Goal: Navigation & Orientation: Find specific page/section

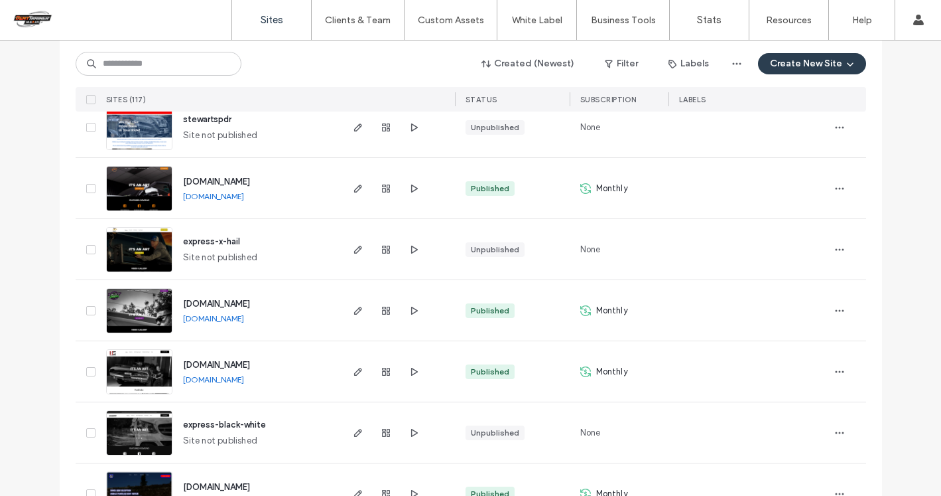
scroll to position [3410, 0]
click at [835, 308] on icon "button" at bounding box center [840, 309] width 11 height 11
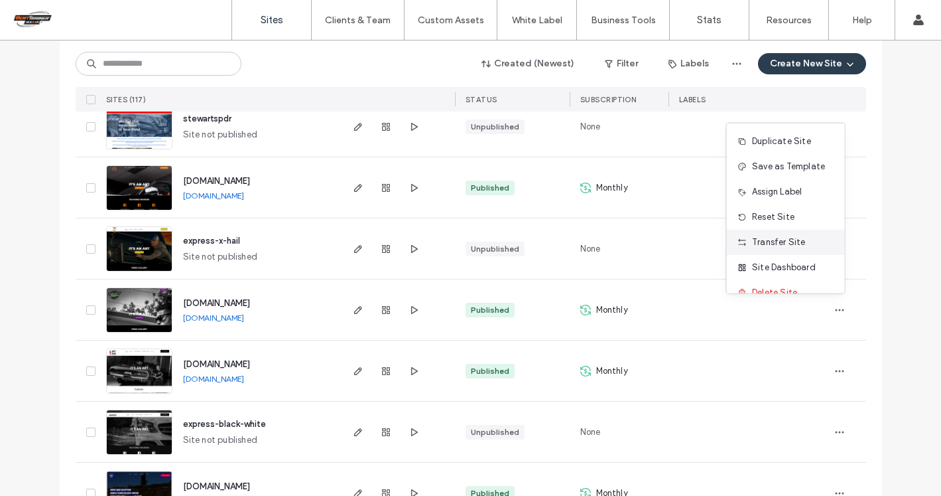
scroll to position [17, 0]
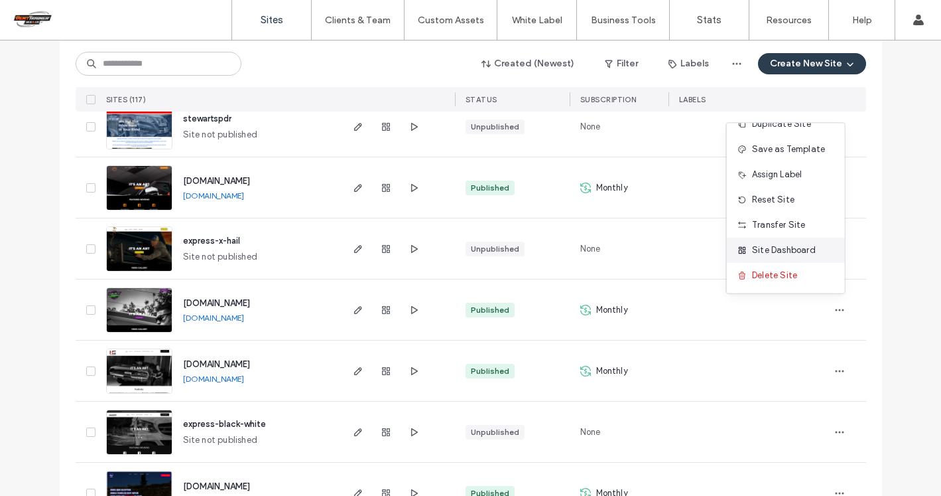
click at [776, 245] on span "Site Dashboard" at bounding box center [784, 249] width 64 height 13
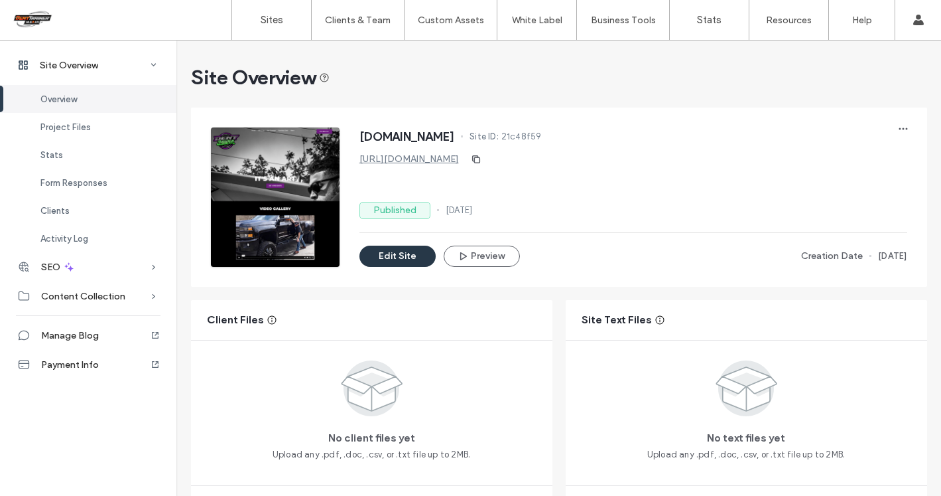
click at [407, 250] on button "Edit Site" at bounding box center [398, 255] width 76 height 21
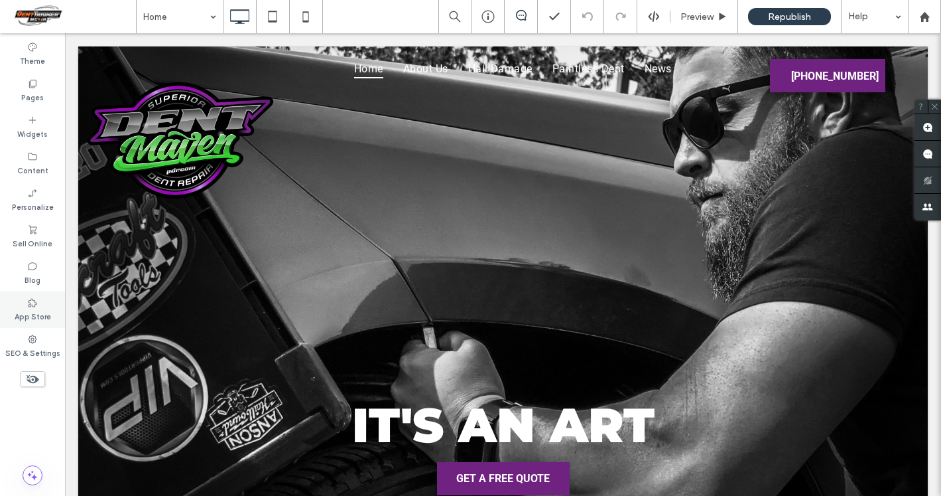
click at [34, 304] on icon at bounding box center [32, 302] width 11 height 11
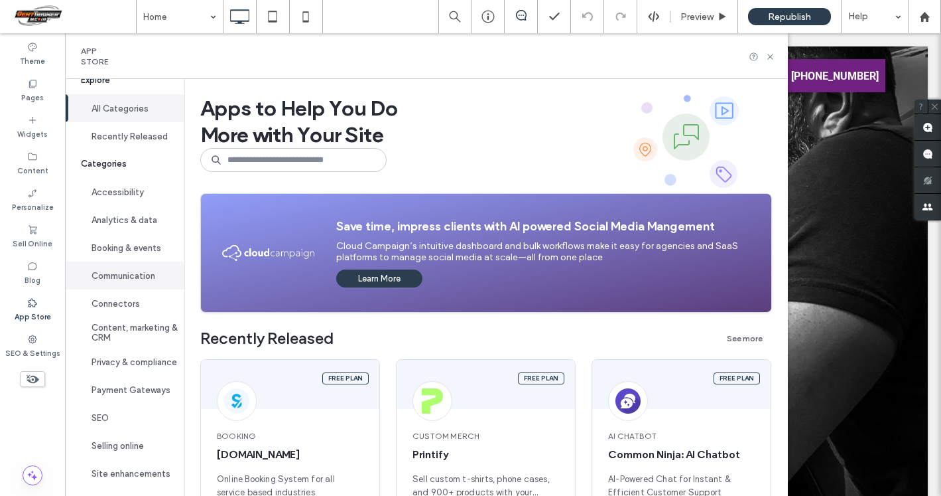
scroll to position [27, 0]
click at [38, 352] on label "SEO & Settings" at bounding box center [32, 351] width 55 height 15
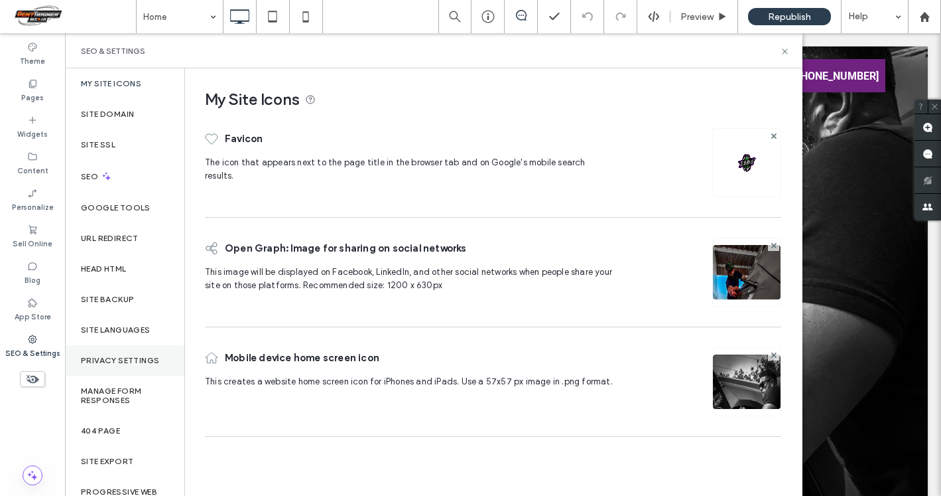
scroll to position [21, 0]
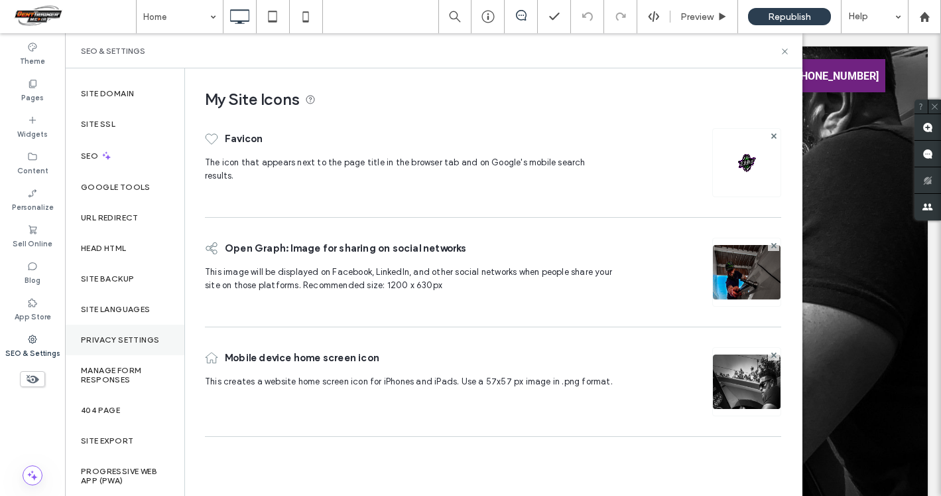
click at [107, 345] on div "Privacy Settings" at bounding box center [124, 339] width 119 height 31
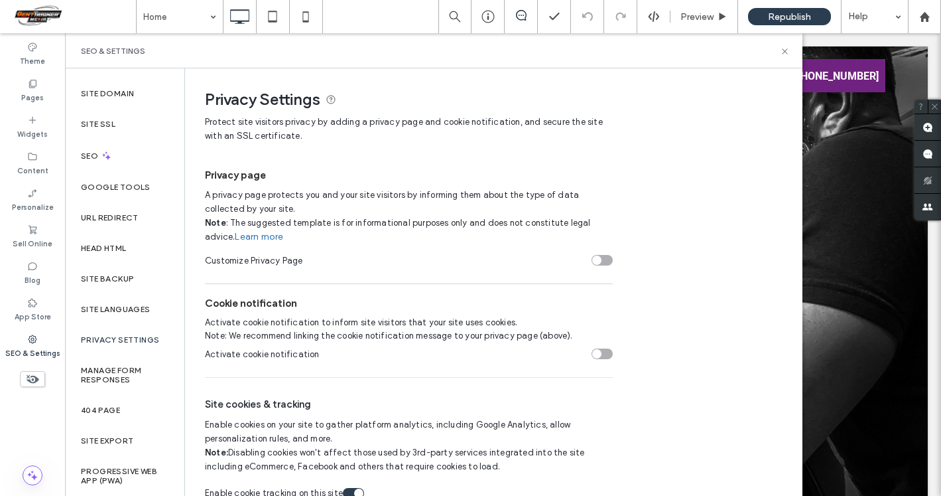
scroll to position [19, 0]
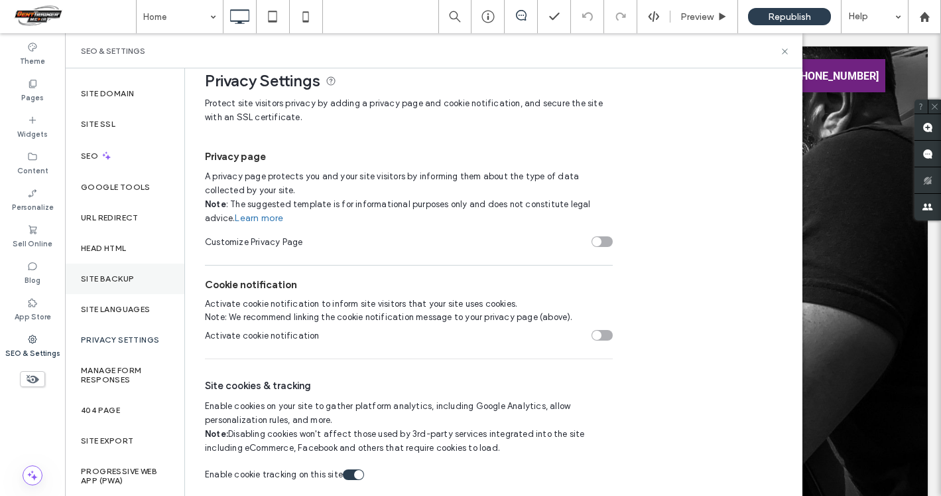
click at [126, 275] on label "Site Backup" at bounding box center [107, 278] width 53 height 9
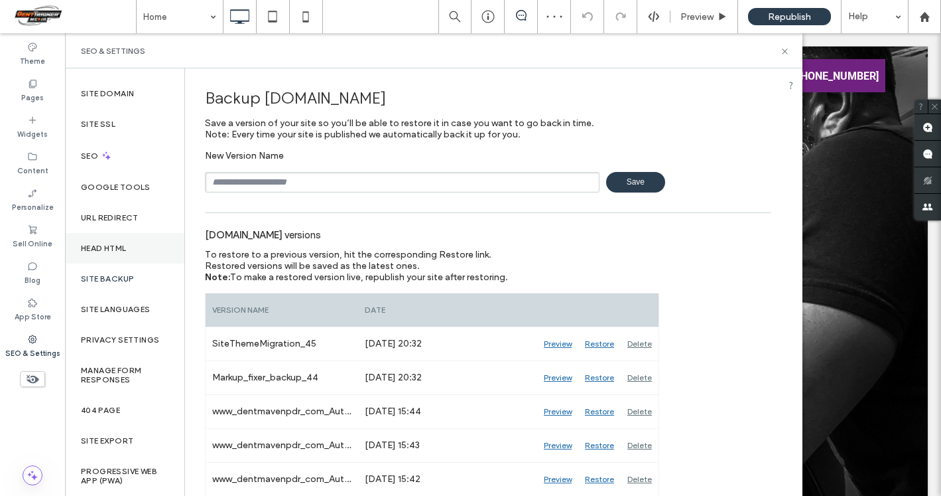
click at [125, 246] on label "Head HTML" at bounding box center [104, 247] width 46 height 9
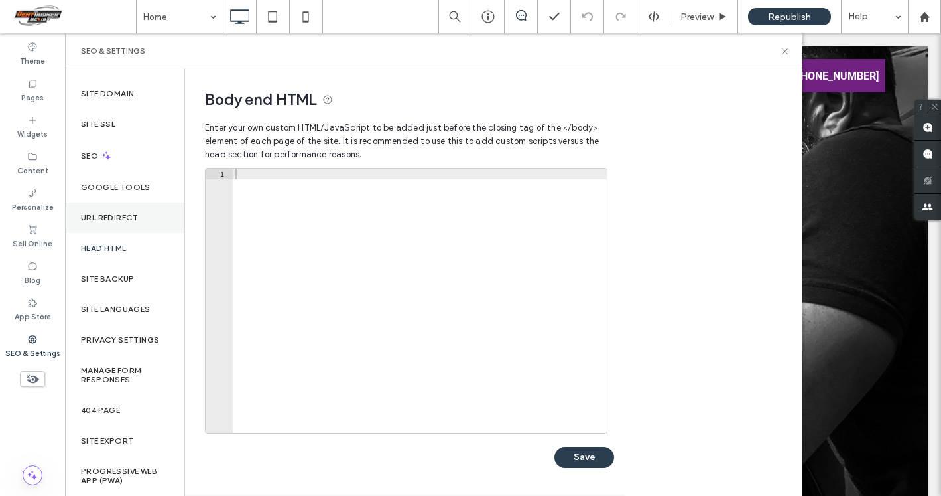
click at [124, 220] on label "URL Redirect" at bounding box center [110, 217] width 58 height 9
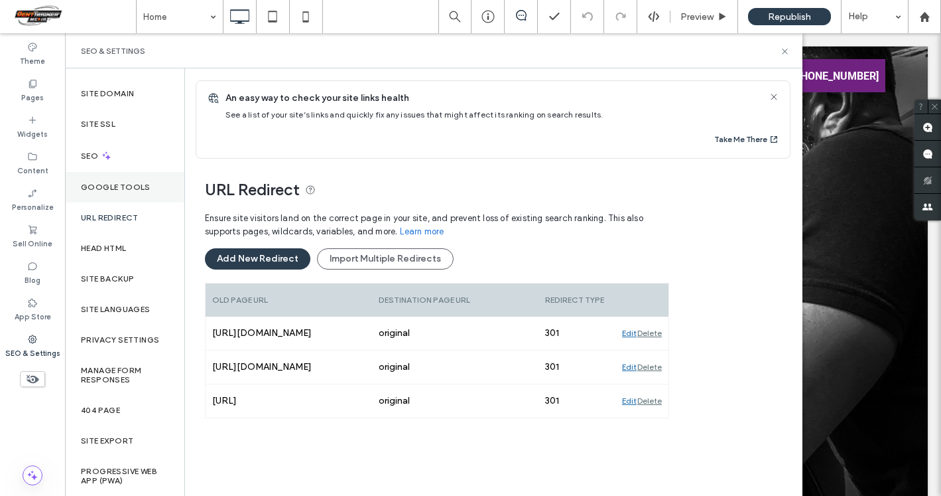
click at [120, 186] on label "Google Tools" at bounding box center [116, 186] width 70 height 9
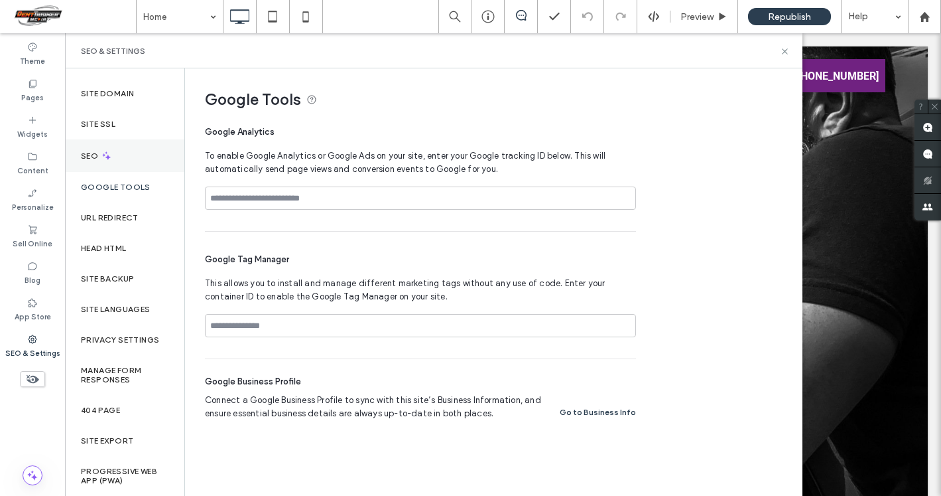
click at [102, 163] on div "SEO" at bounding box center [124, 155] width 119 height 33
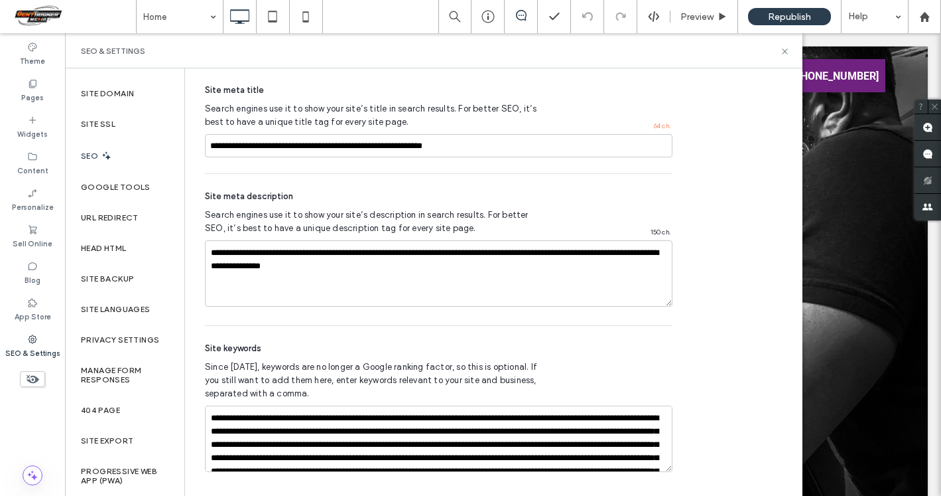
scroll to position [818, 0]
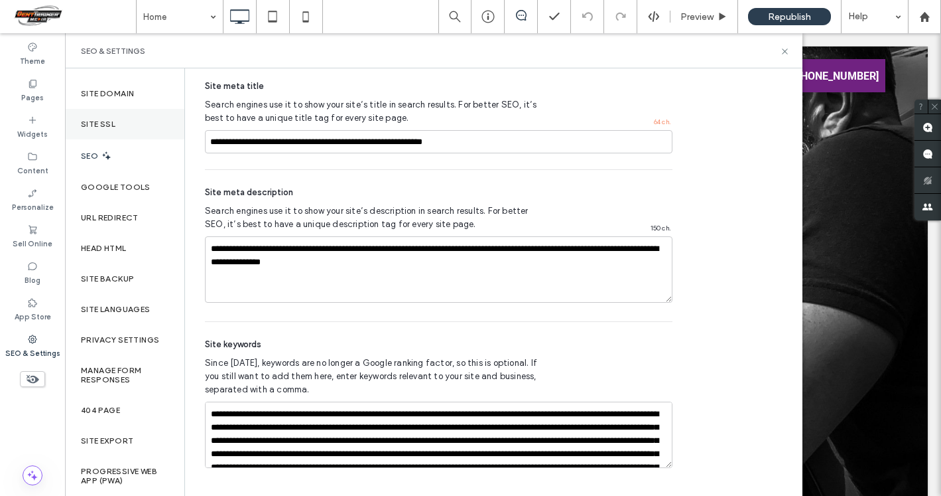
click at [126, 124] on div "Site SSL" at bounding box center [124, 124] width 119 height 31
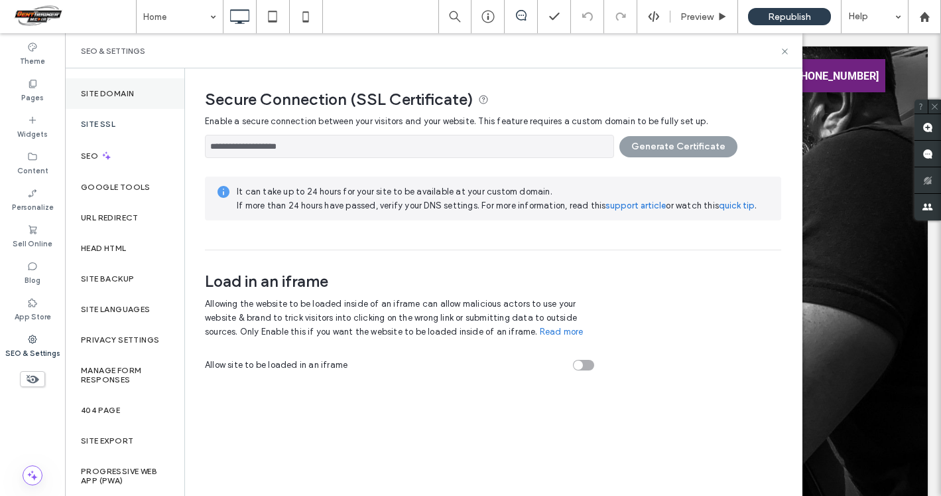
click at [127, 95] on label "Site Domain" at bounding box center [107, 93] width 53 height 9
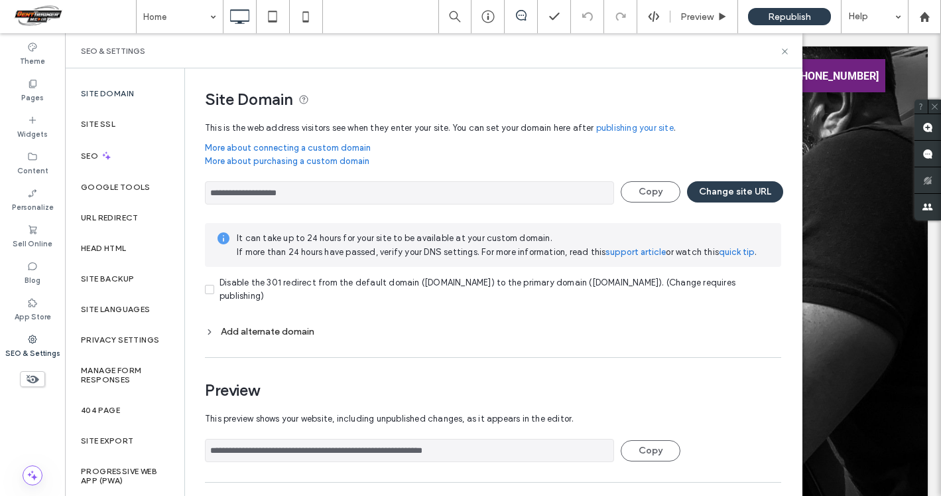
scroll to position [89, 0]
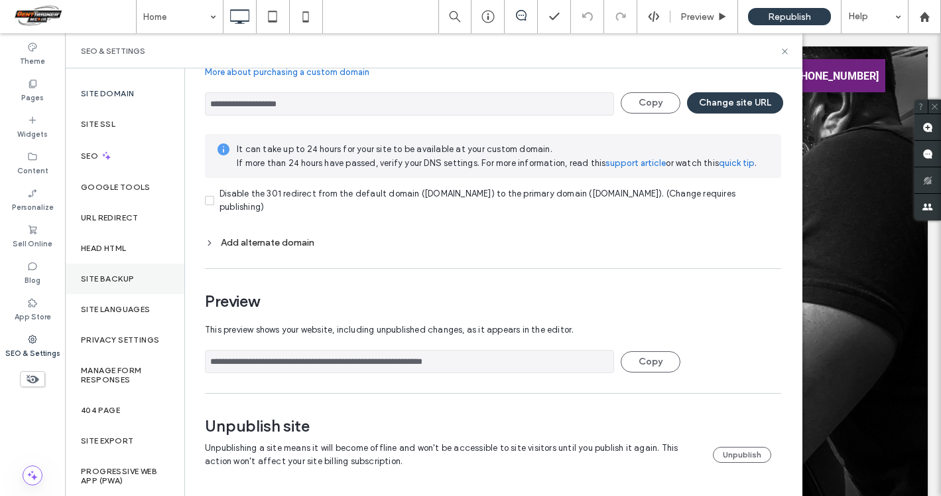
click at [119, 274] on label "Site Backup" at bounding box center [107, 278] width 53 height 9
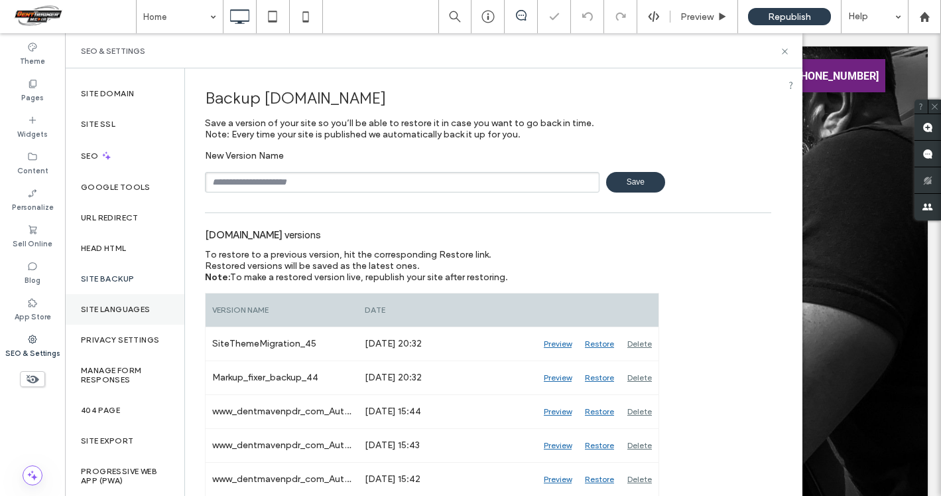
click at [126, 309] on label "Site Languages" at bounding box center [116, 308] width 70 height 9
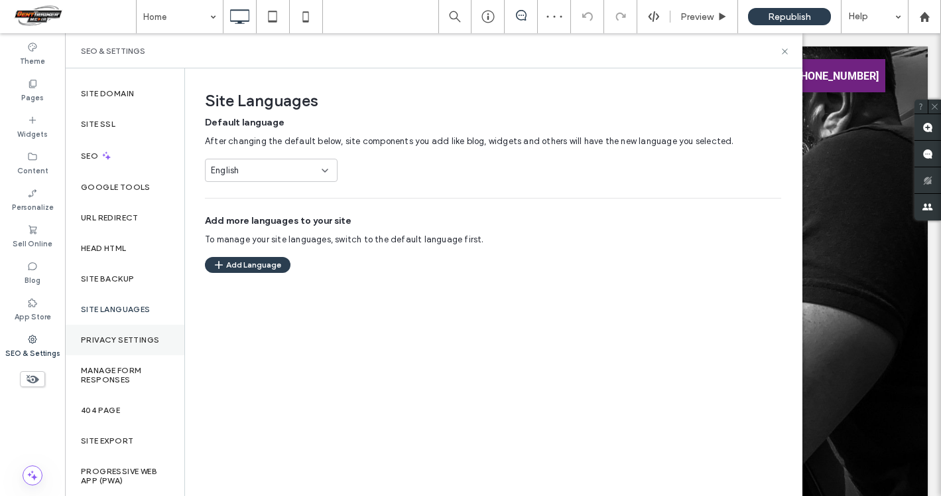
click at [125, 334] on div "Privacy Settings" at bounding box center [124, 339] width 119 height 31
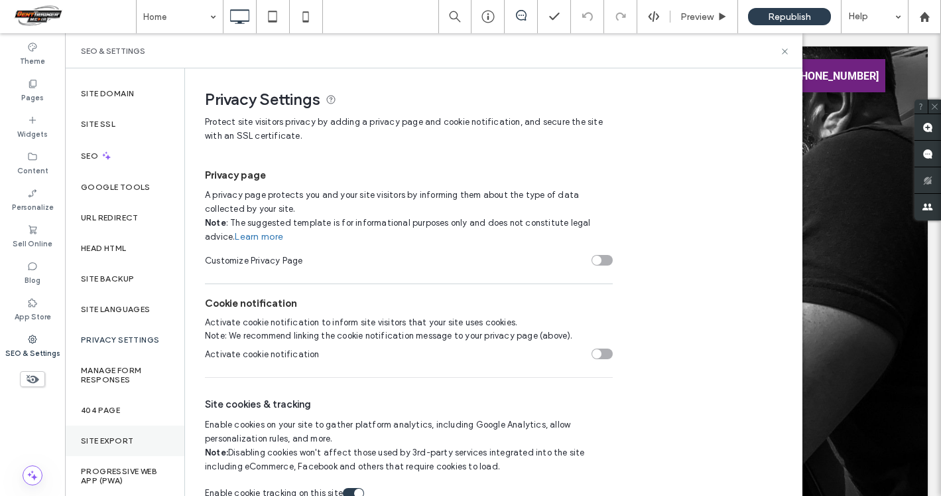
click at [101, 433] on div "Site Export" at bounding box center [124, 440] width 119 height 31
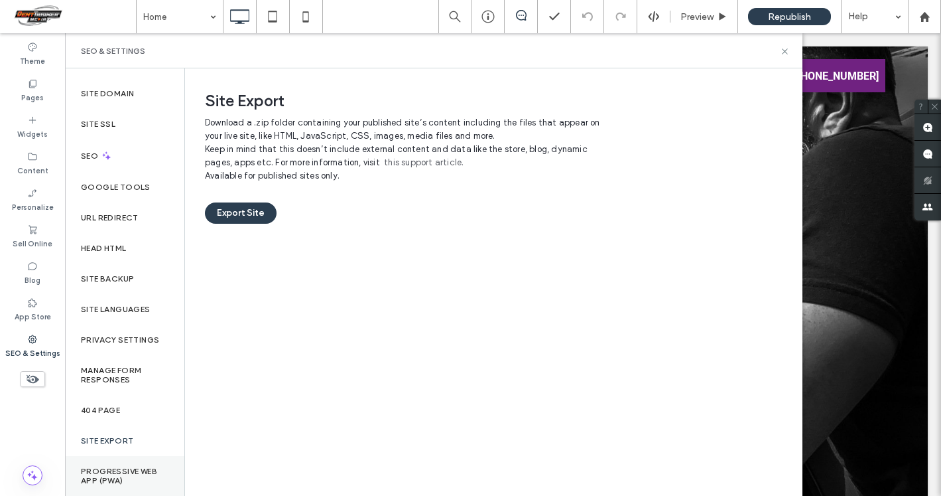
click at [105, 466] on label "Progressive Web App (PWA)" at bounding box center [125, 475] width 88 height 19
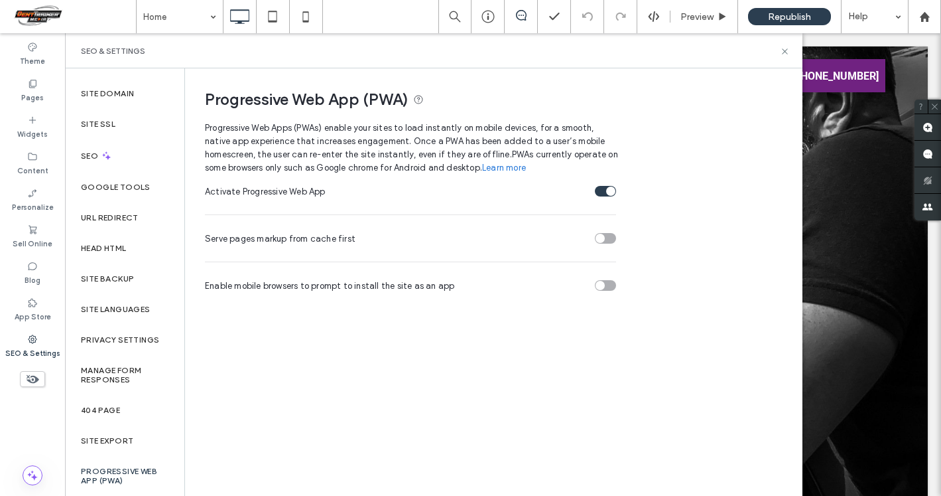
click at [37, 376] on icon at bounding box center [32, 378] width 15 height 15
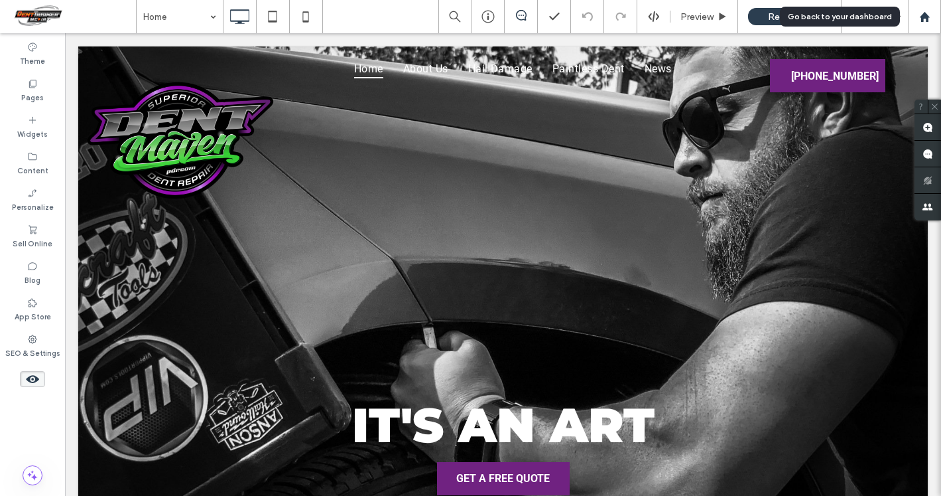
click at [922, 15] on use at bounding box center [924, 16] width 10 height 10
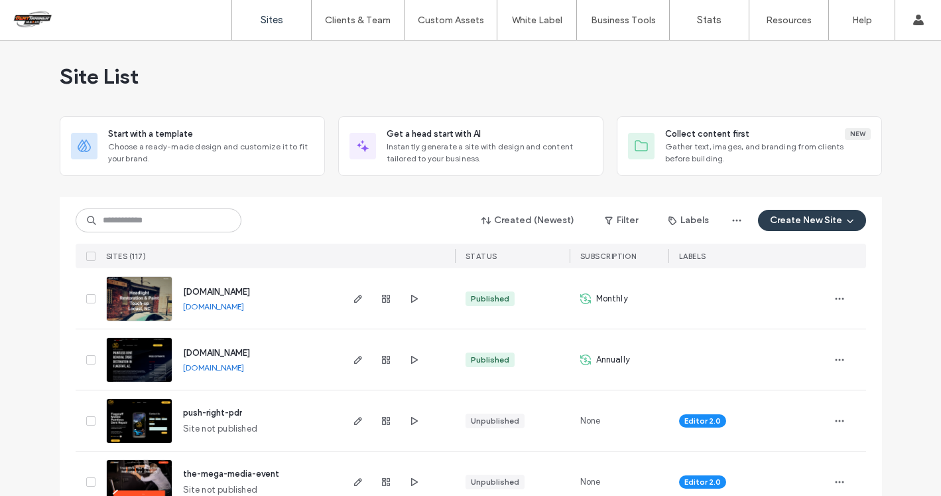
scroll to position [5, 0]
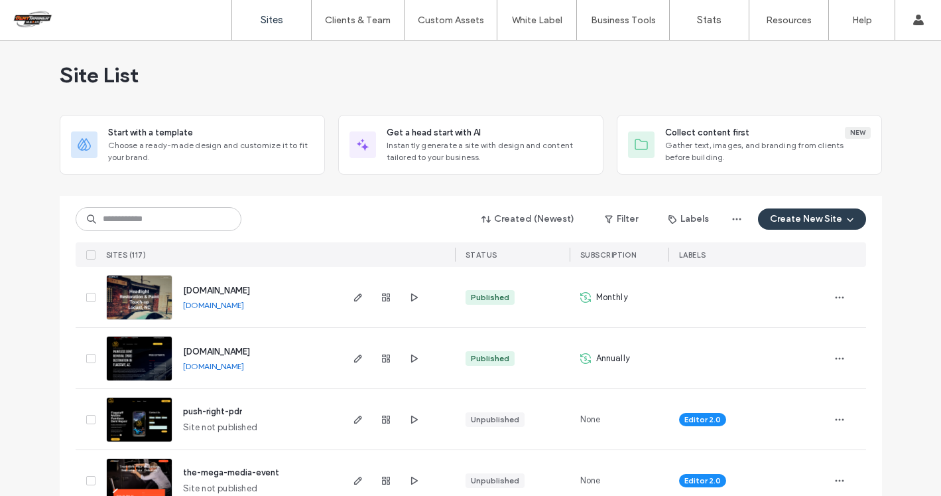
click at [273, 27] on link "Sites" at bounding box center [271, 20] width 79 height 40
click at [741, 217] on span "button" at bounding box center [736, 218] width 21 height 21
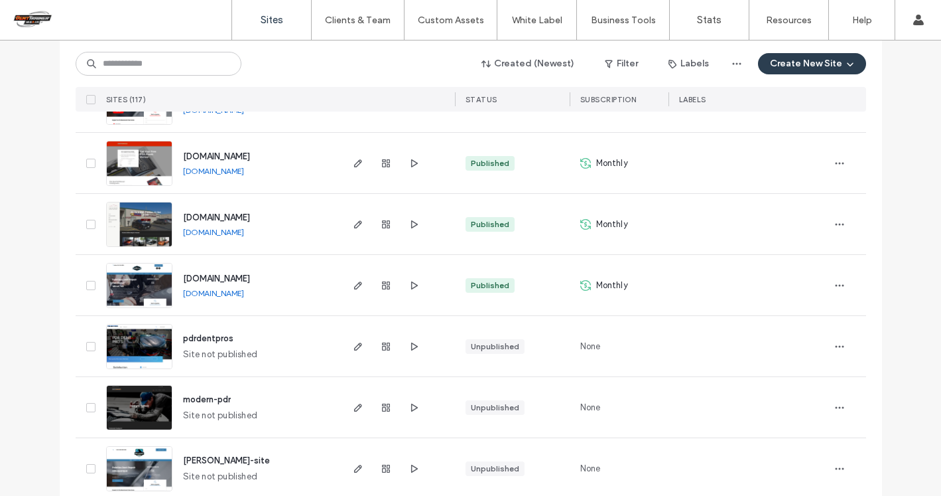
scroll to position [2819, 0]
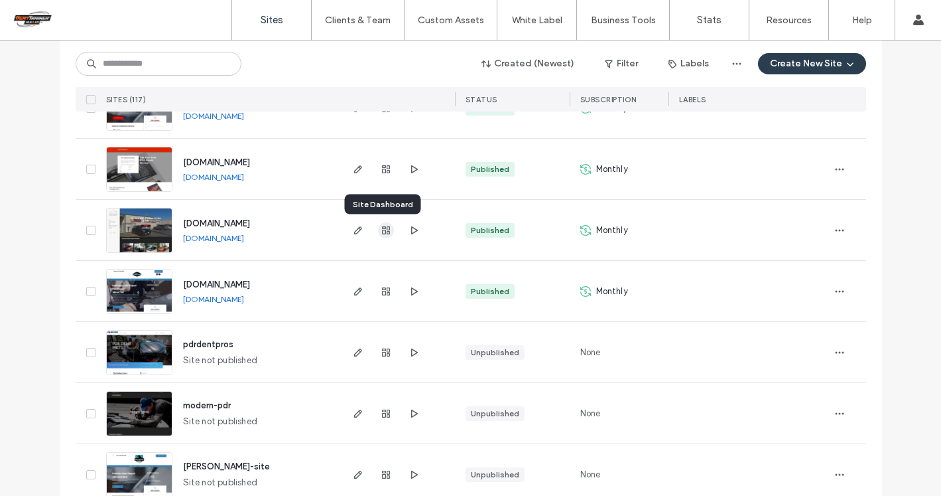
click at [388, 226] on span "button" at bounding box center [386, 230] width 16 height 16
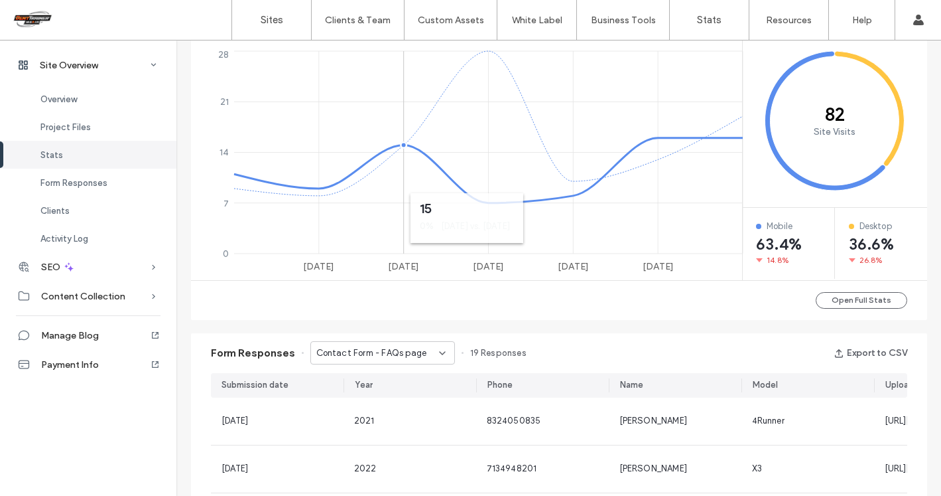
scroll to position [565, 0]
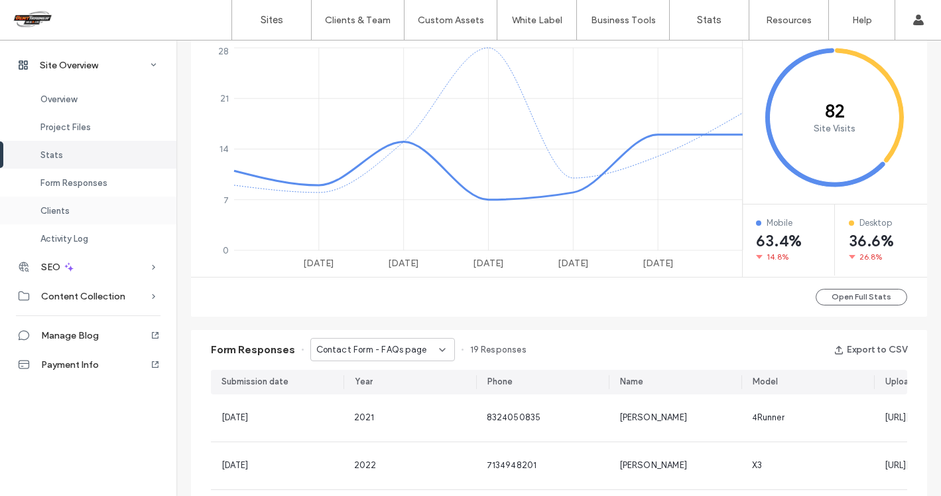
click at [56, 204] on div "Clients" at bounding box center [88, 210] width 176 height 28
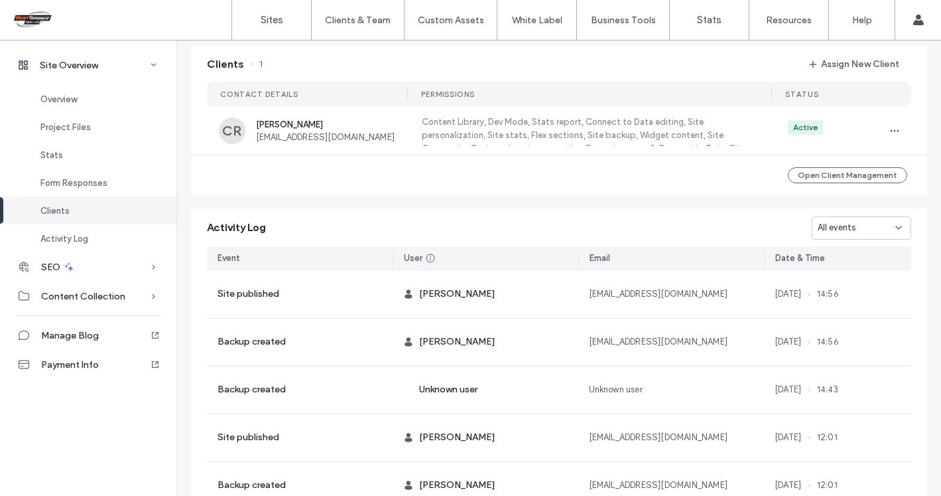
scroll to position [1212, 0]
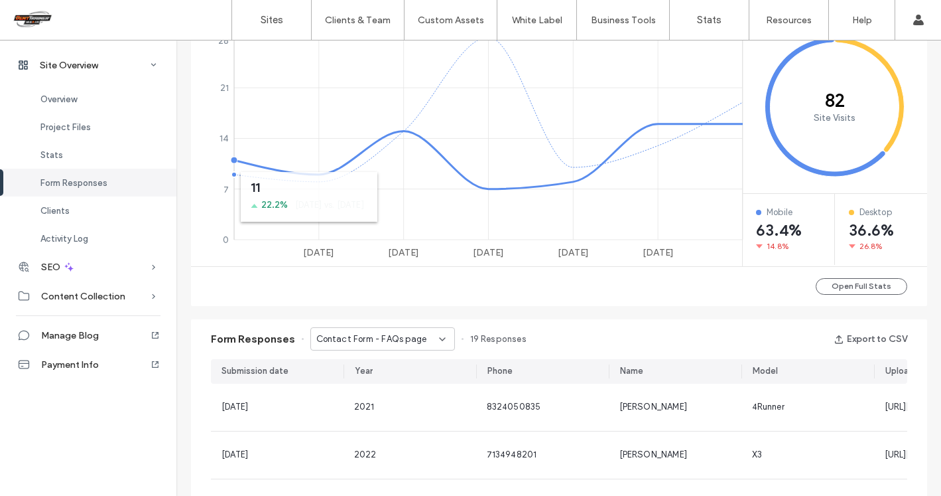
scroll to position [138, 0]
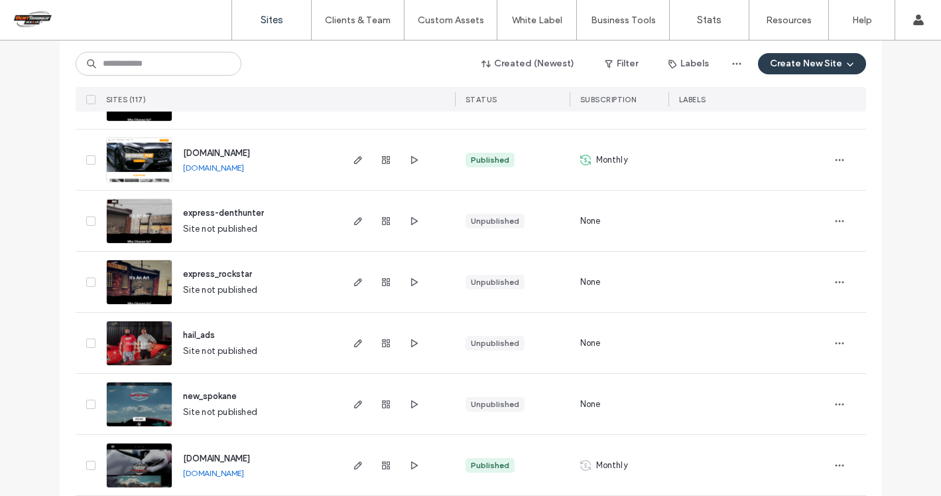
scroll to position [4402, 0]
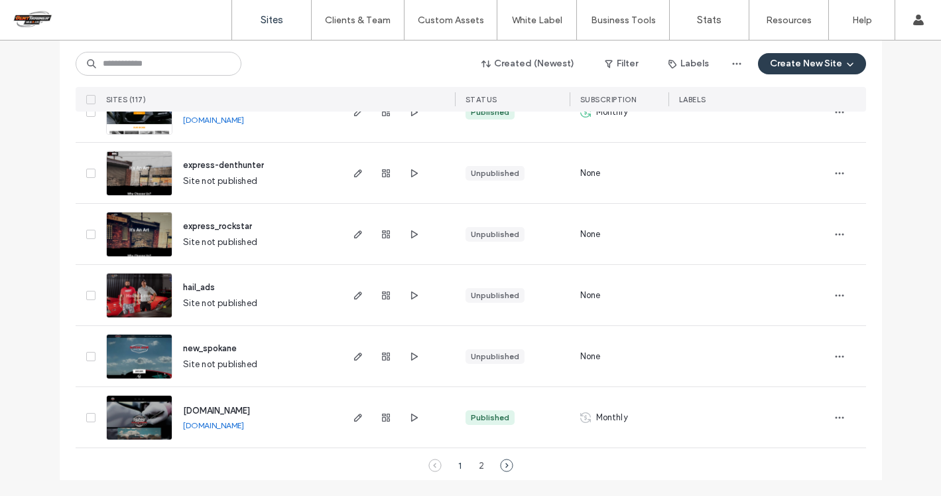
click at [505, 463] on icon at bounding box center [506, 464] width 13 height 13
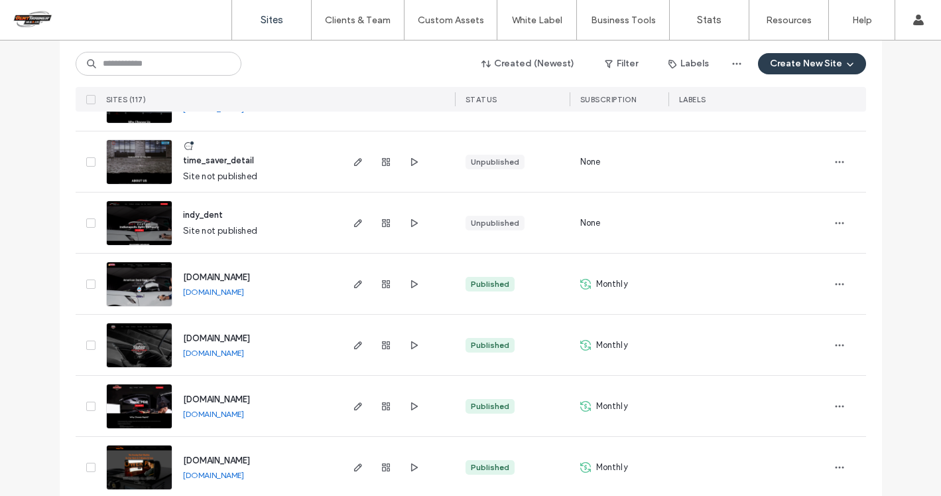
scroll to position [0, 0]
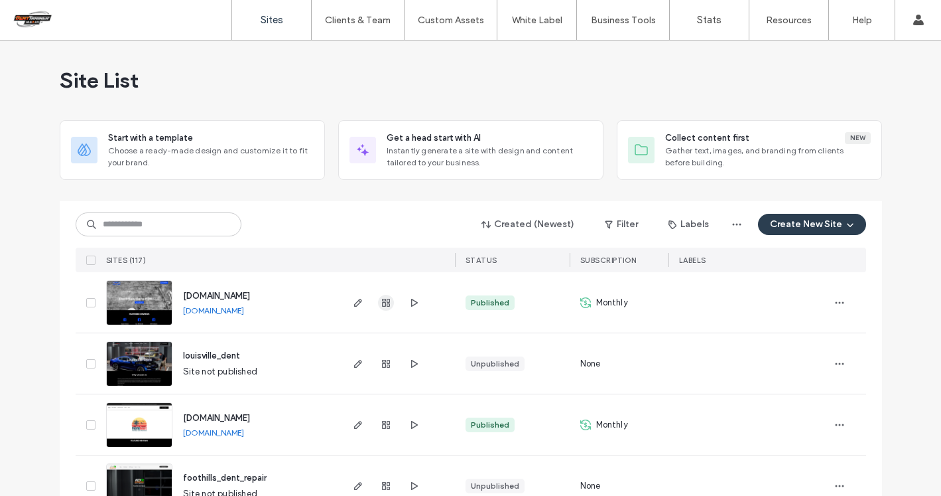
click at [381, 300] on icon "button" at bounding box center [386, 302] width 11 height 11
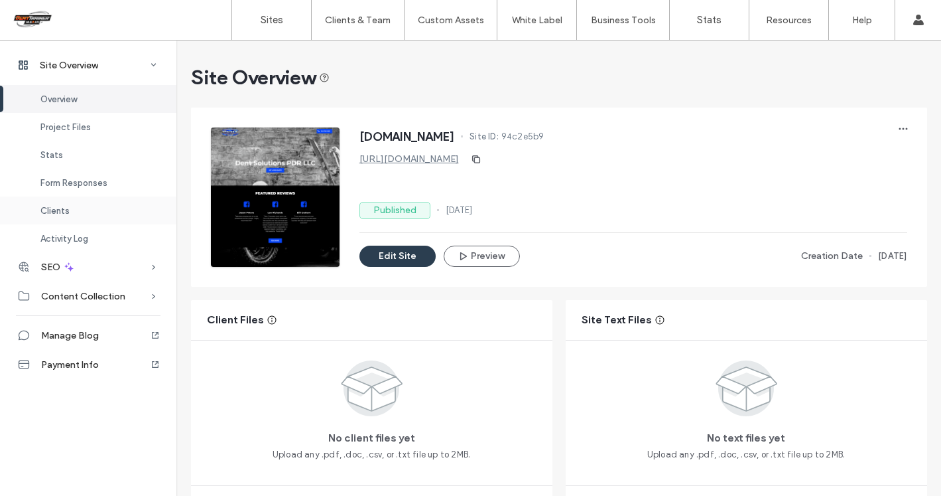
click at [47, 211] on span "Clients" at bounding box center [54, 211] width 29 height 10
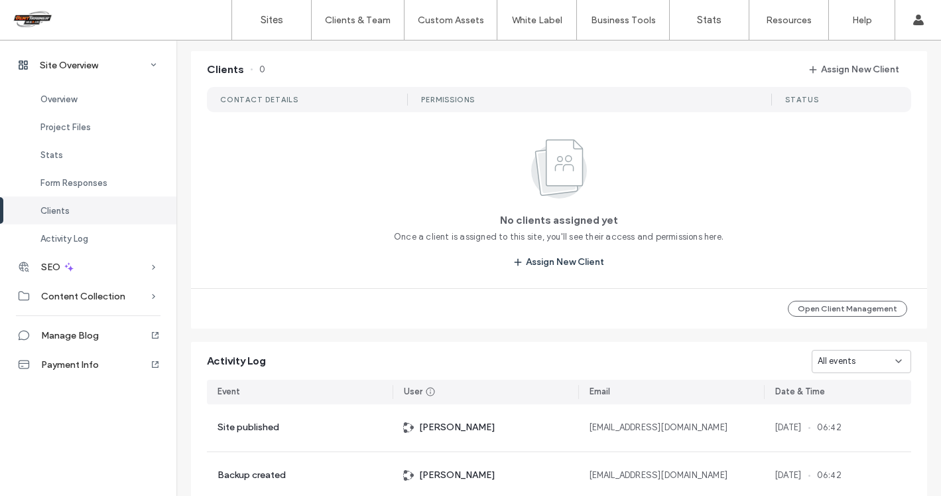
scroll to position [1077, 0]
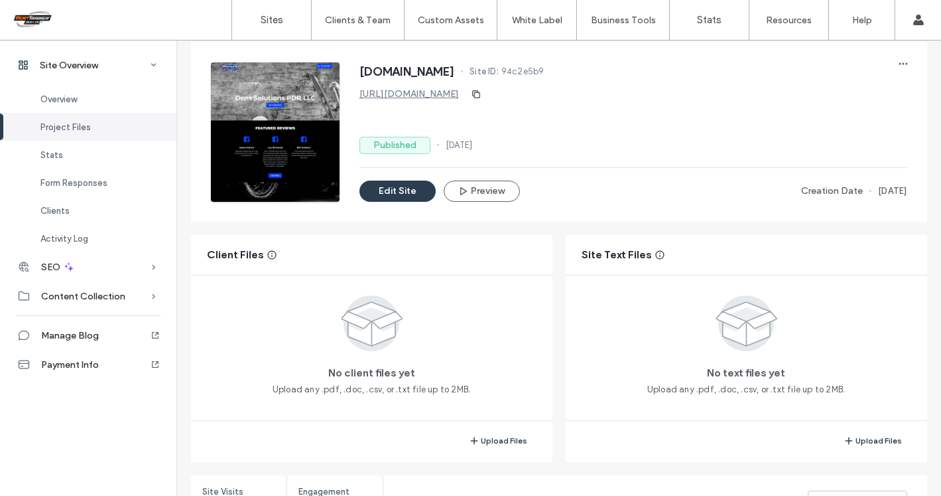
scroll to position [61, 0]
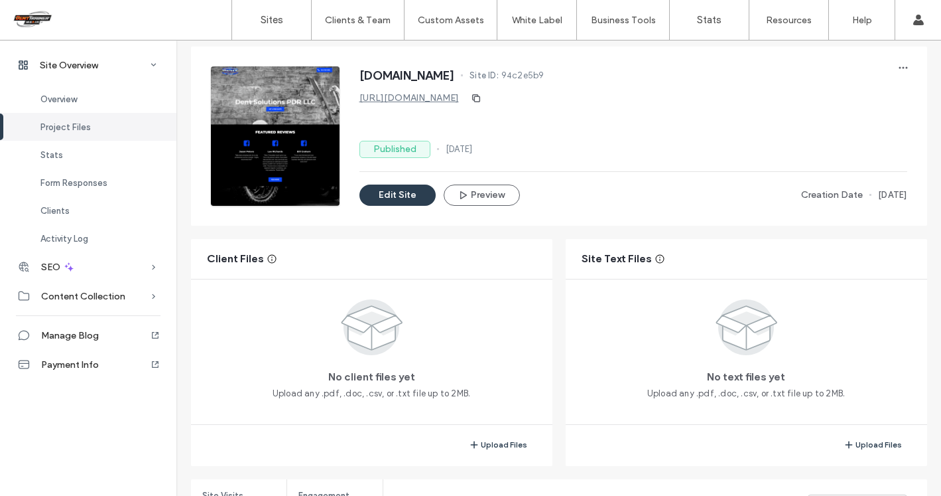
click at [418, 97] on link "https://www.dentsolutions1992.com" at bounding box center [410, 97] width 100 height 11
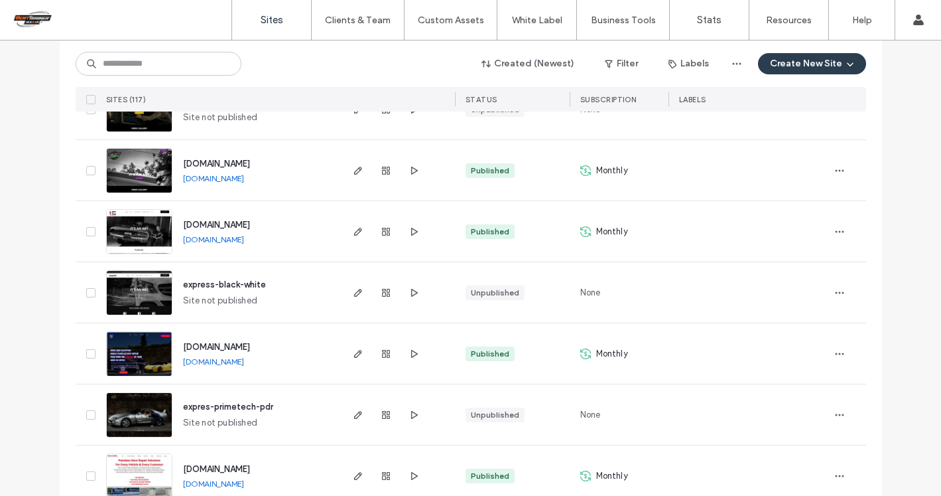
scroll to position [4402, 0]
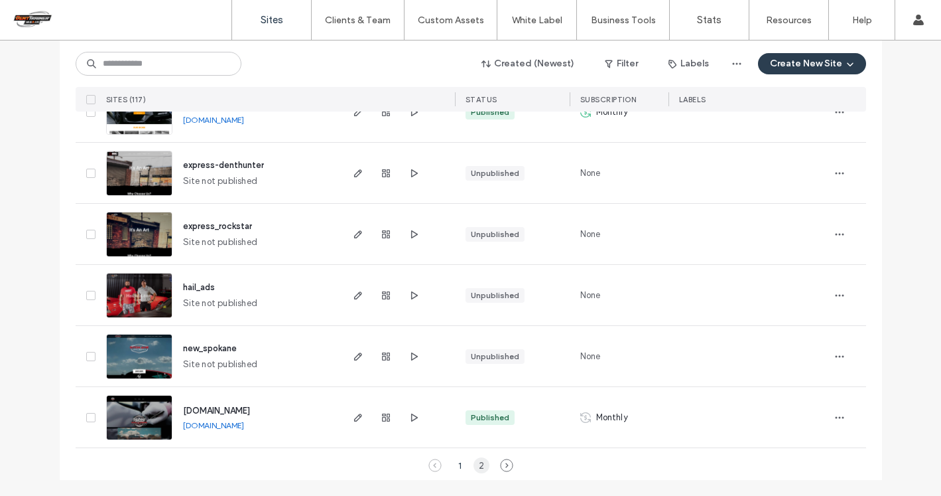
click at [476, 462] on div "2" at bounding box center [482, 465] width 16 height 16
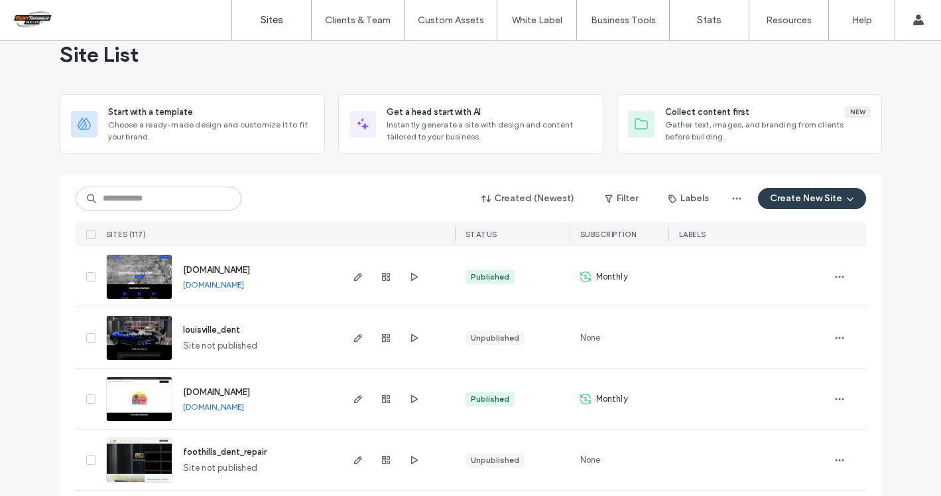
scroll to position [0, 0]
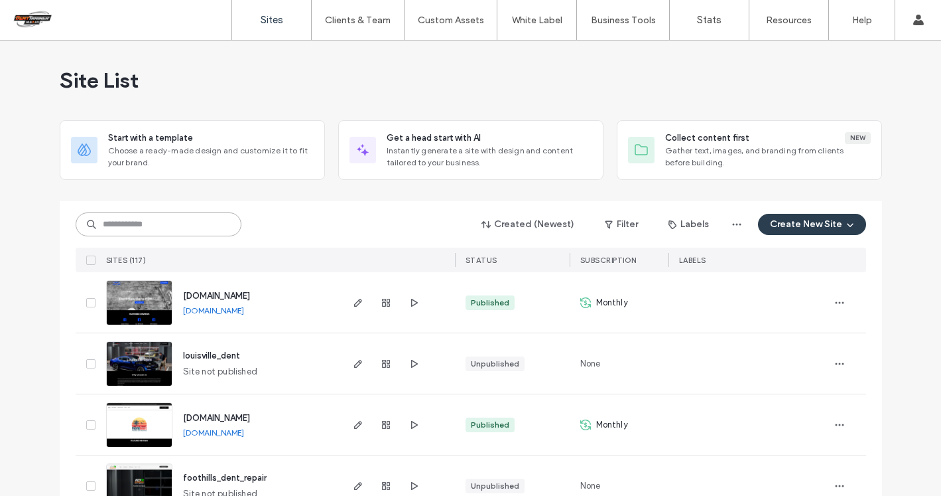
click at [170, 226] on input at bounding box center [159, 224] width 166 height 24
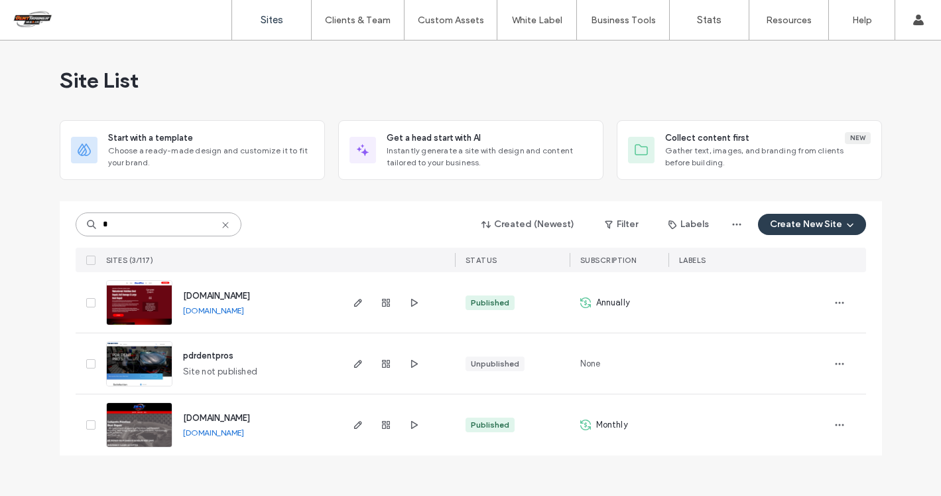
type input "*"
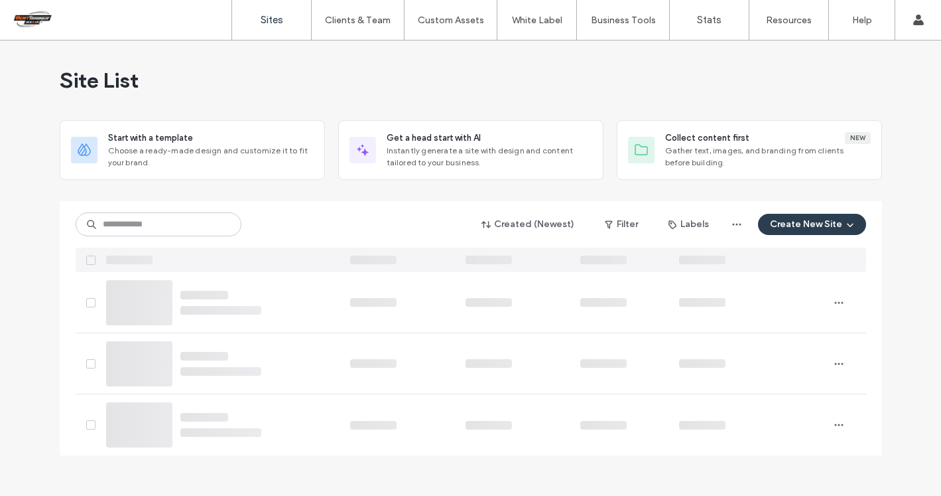
click at [292, 211] on div "Created (Newest) Filter Labels Create New Site" at bounding box center [471, 236] width 791 height 71
click at [283, 17] on label "Sites" at bounding box center [272, 20] width 23 height 12
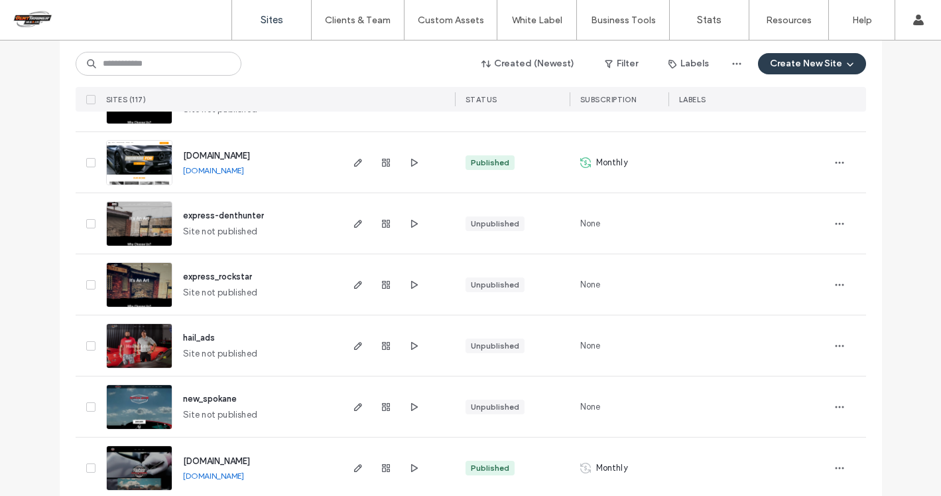
scroll to position [4402, 0]
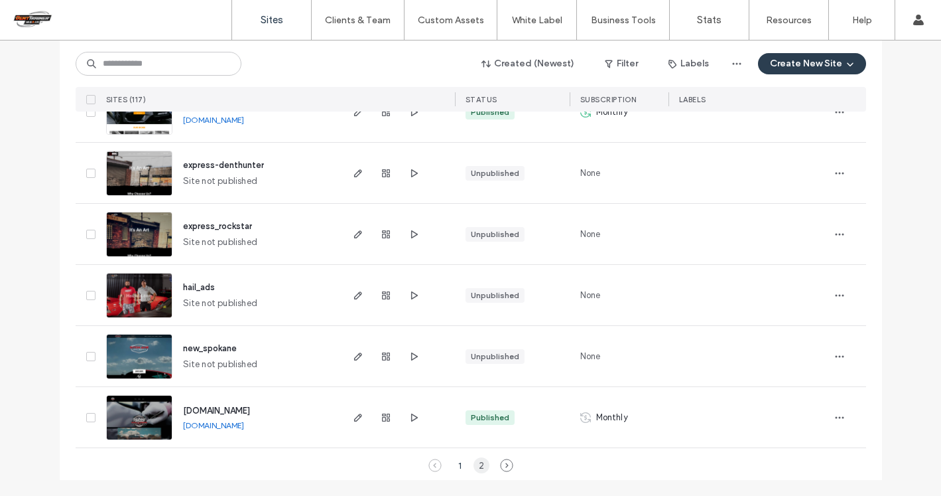
click at [477, 466] on div "2" at bounding box center [482, 465] width 16 height 16
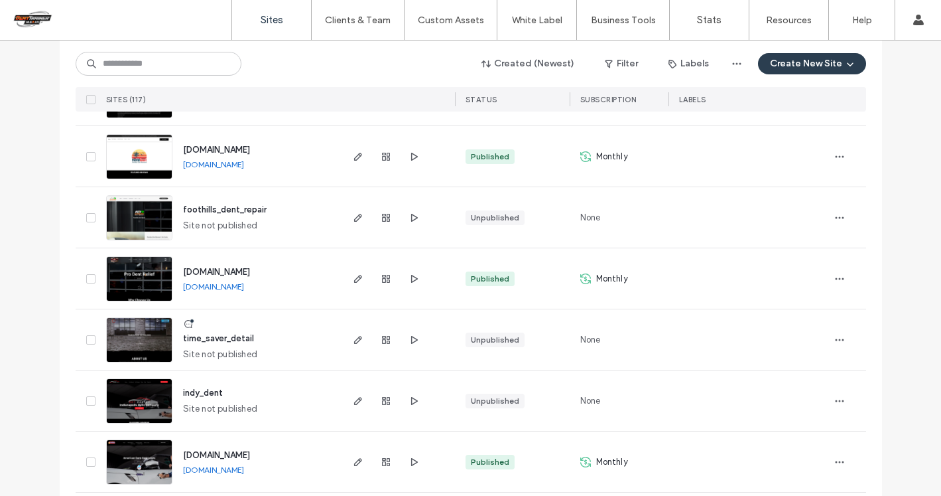
scroll to position [274, 0]
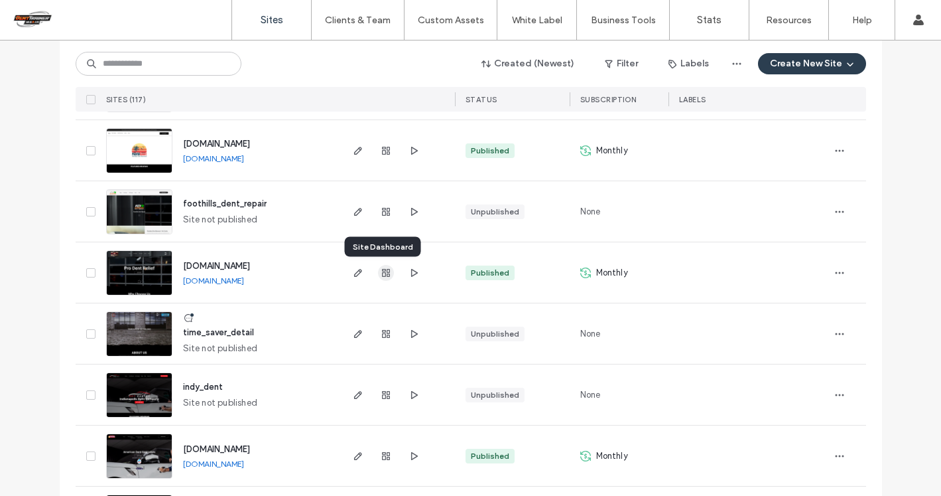
click at [382, 273] on use "button" at bounding box center [386, 273] width 8 height 8
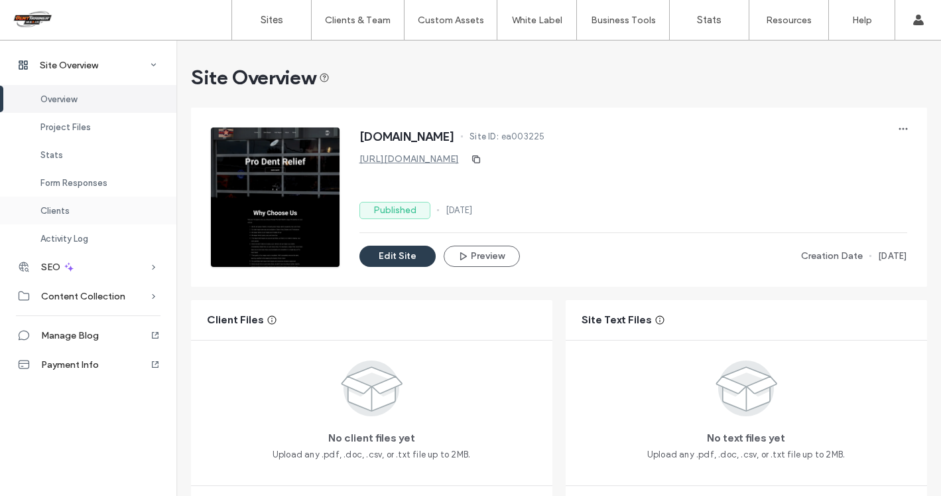
click at [60, 206] on span "Clients" at bounding box center [54, 211] width 29 height 10
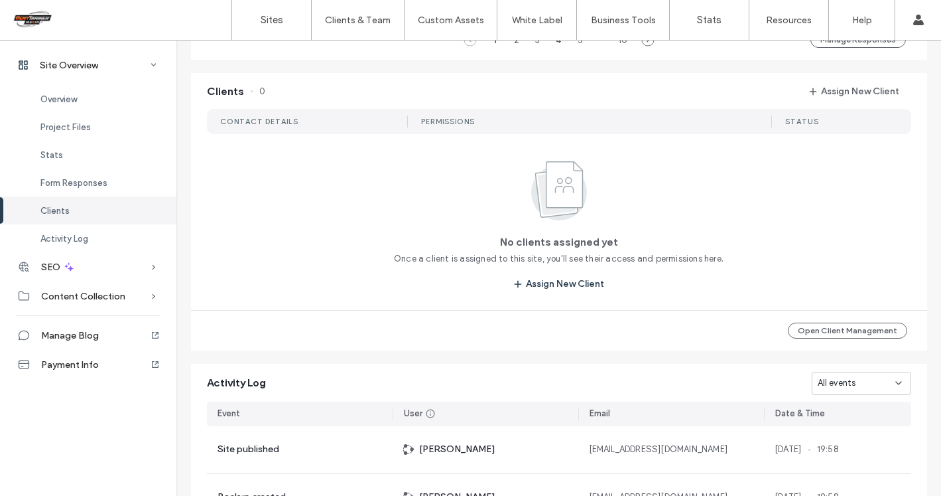
scroll to position [1159, 0]
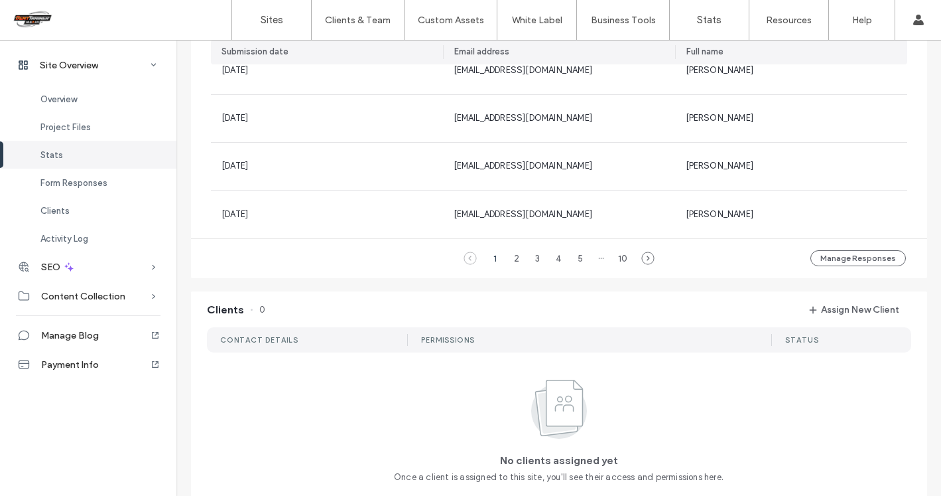
scroll to position [70, 0]
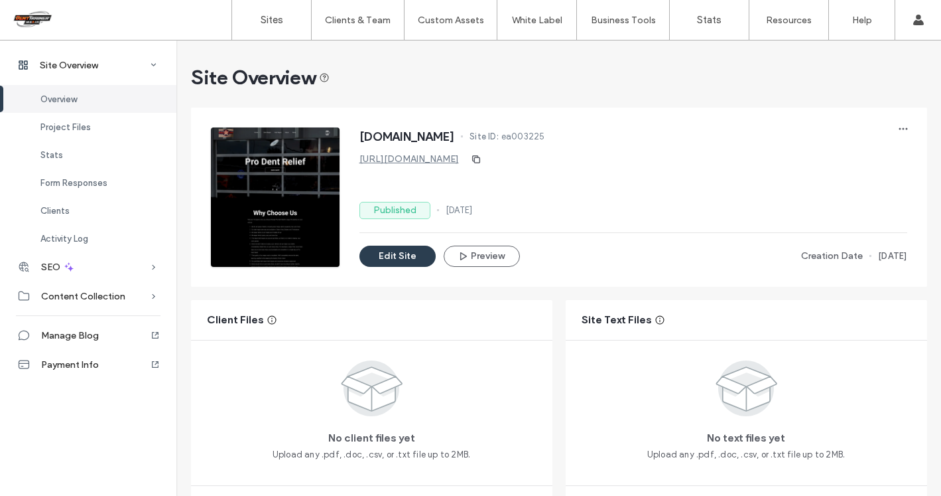
click at [404, 159] on link "https://www.prodentrelief.com" at bounding box center [410, 158] width 100 height 11
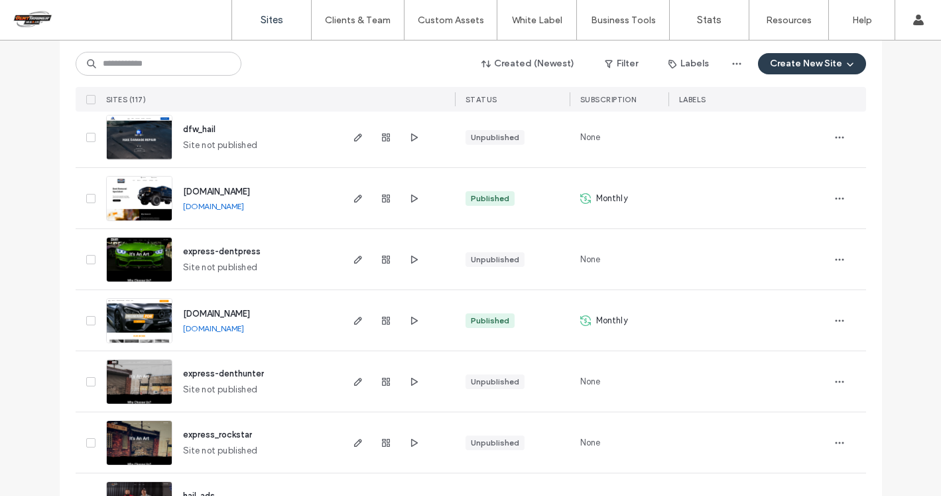
scroll to position [4402, 0]
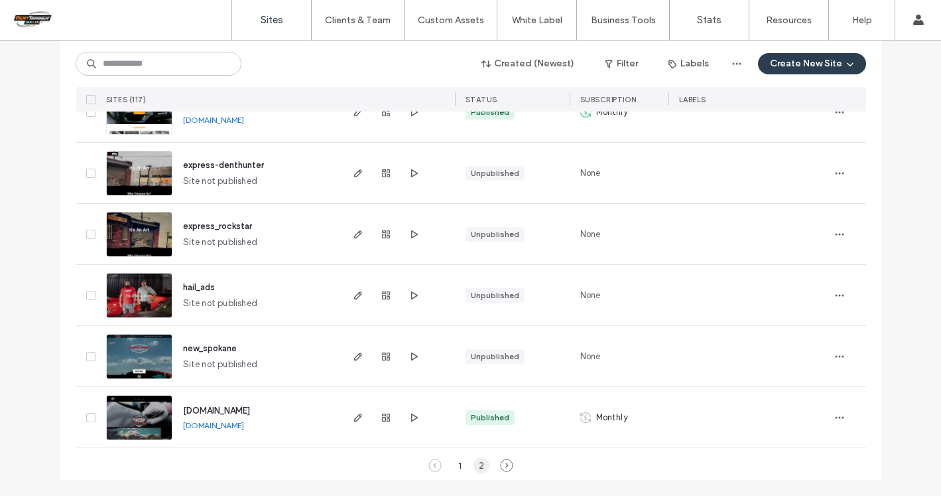
click at [474, 462] on div "2" at bounding box center [482, 465] width 16 height 16
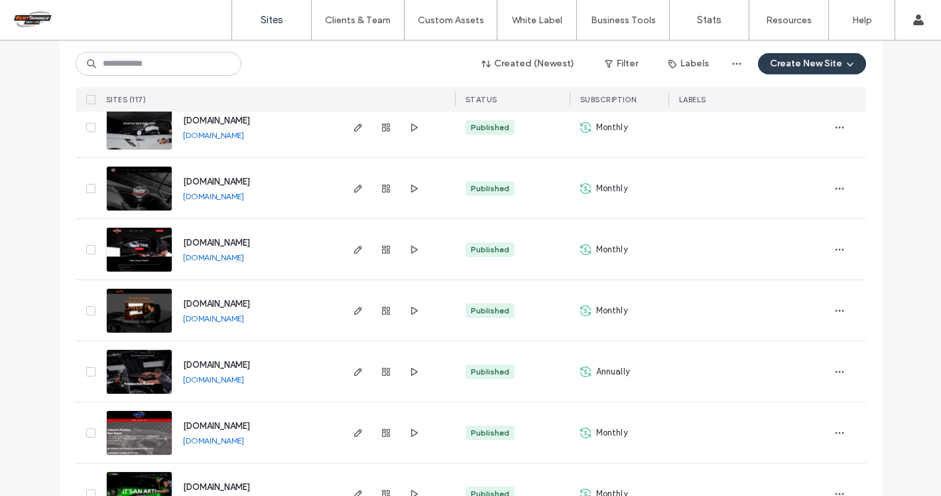
scroll to position [606, 0]
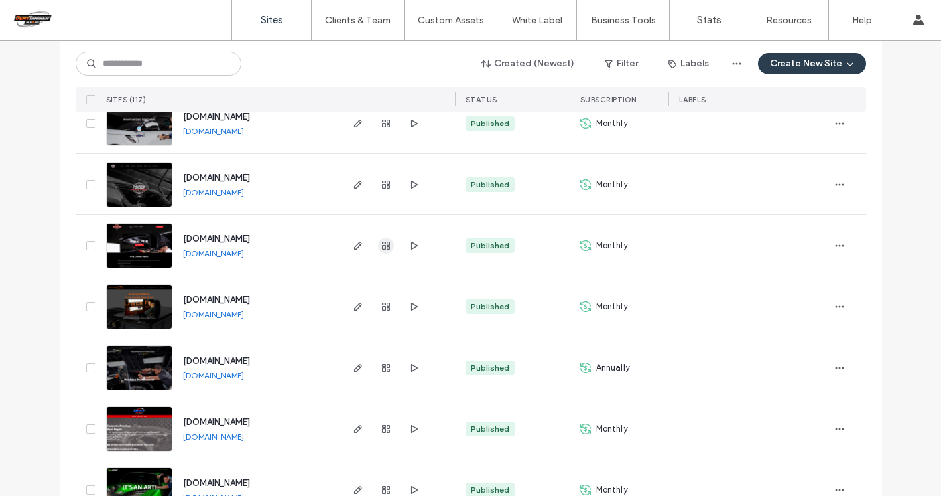
click at [382, 243] on use "button" at bounding box center [386, 245] width 8 height 8
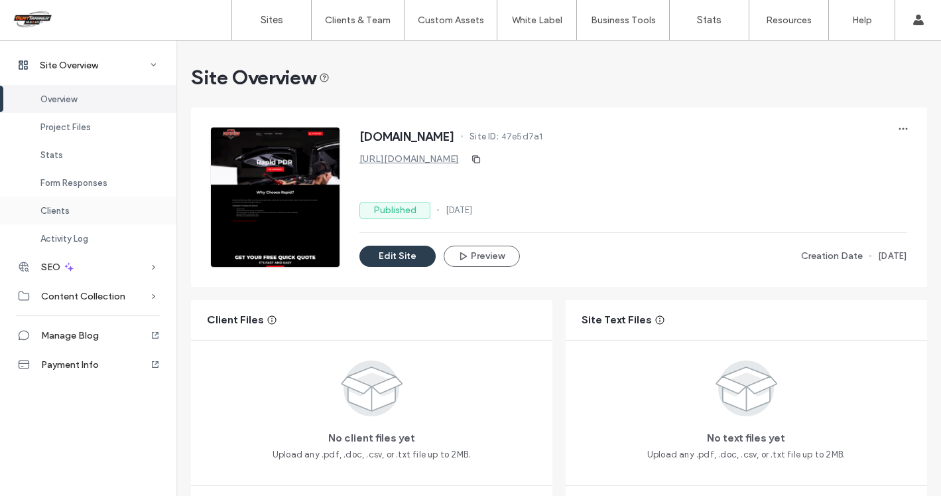
click at [49, 206] on span "Clients" at bounding box center [54, 211] width 29 height 10
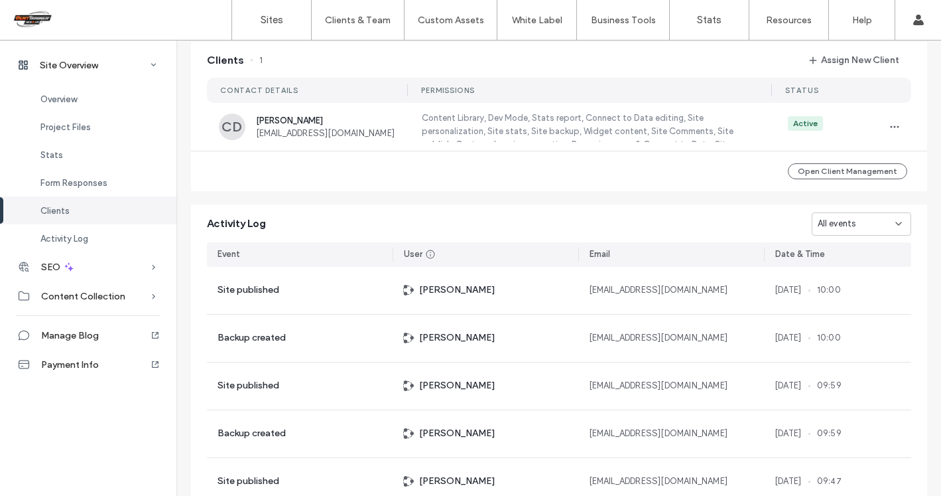
scroll to position [1212, 0]
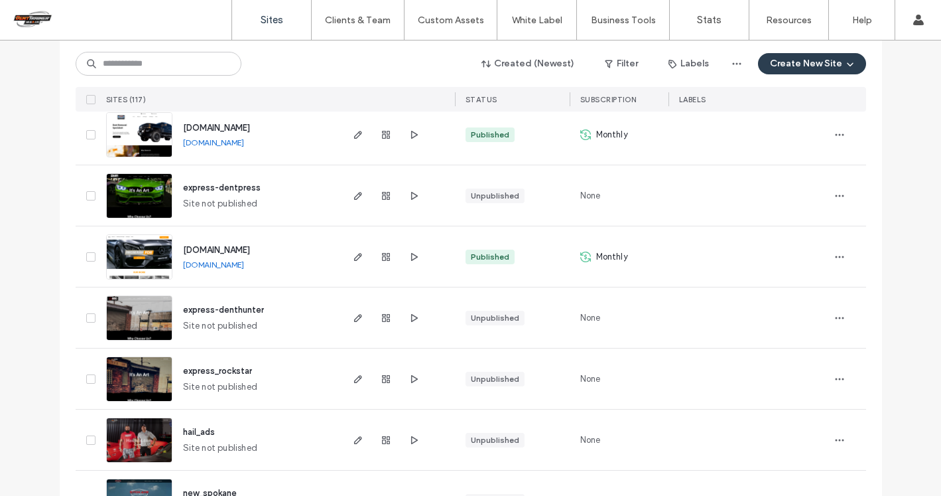
scroll to position [4402, 0]
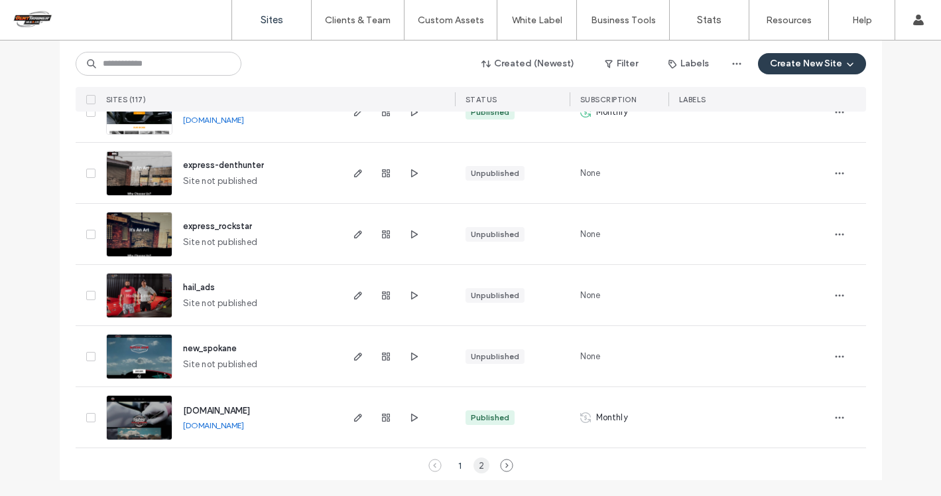
click at [476, 463] on div "2" at bounding box center [482, 465] width 16 height 16
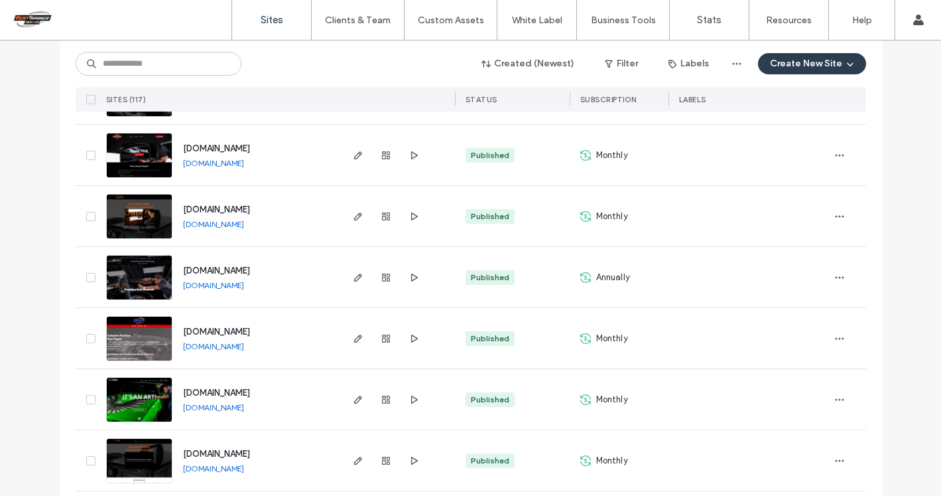
scroll to position [698, 0]
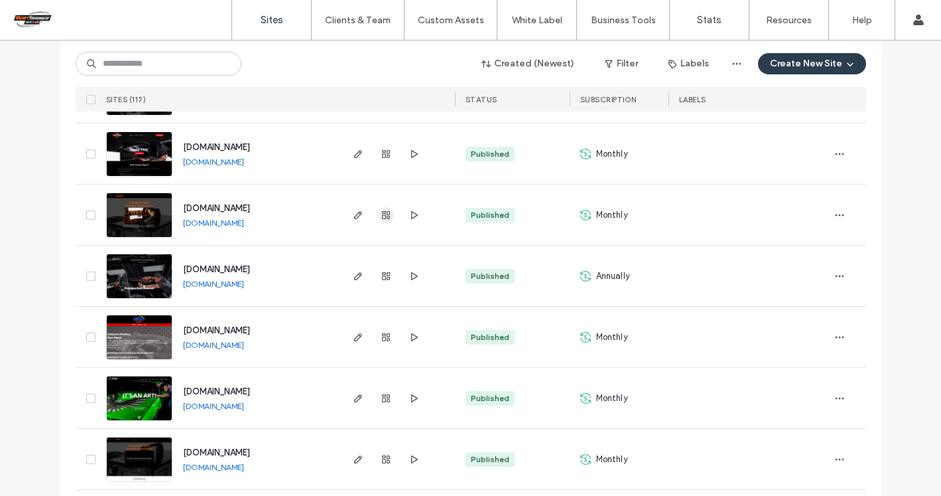
click at [382, 214] on icon "button" at bounding box center [386, 215] width 11 height 11
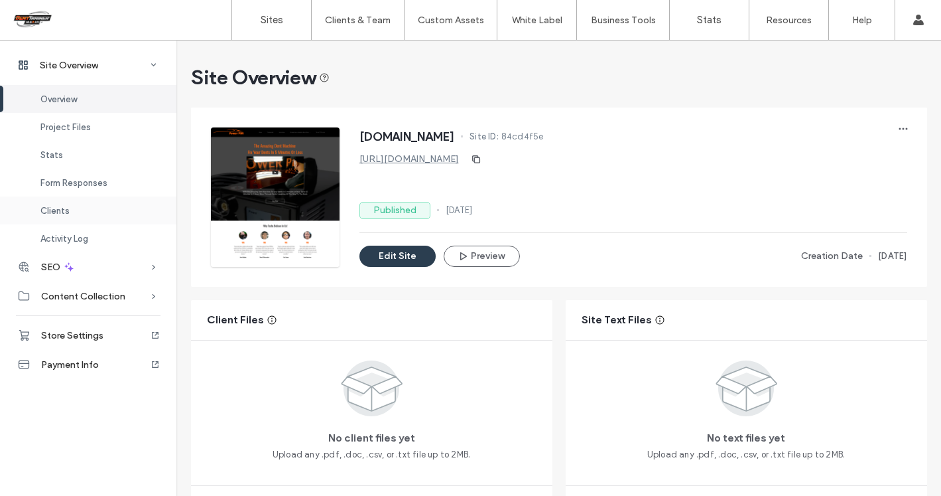
click at [67, 208] on span "Clients" at bounding box center [54, 211] width 29 height 10
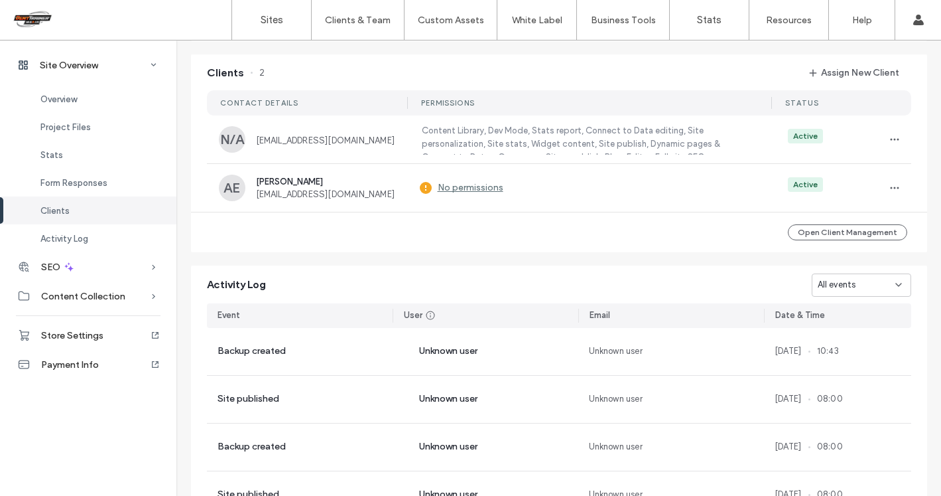
scroll to position [1077, 0]
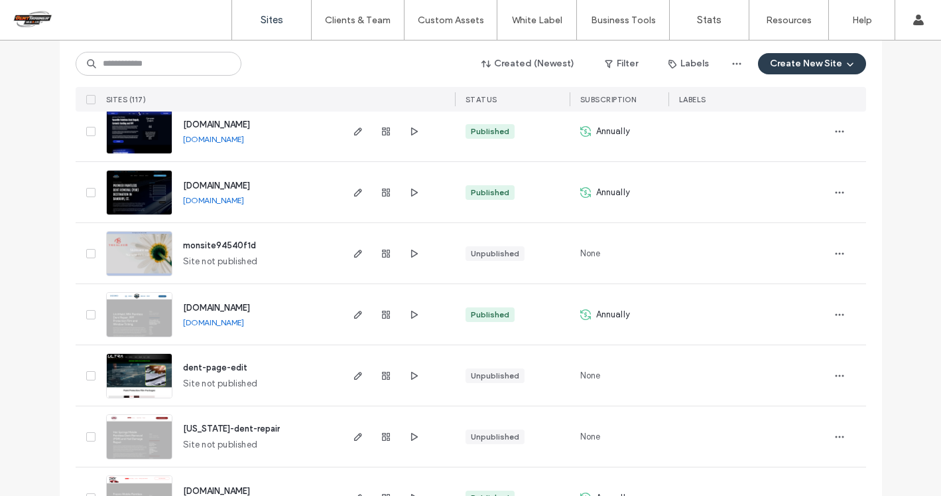
scroll to position [1453, 0]
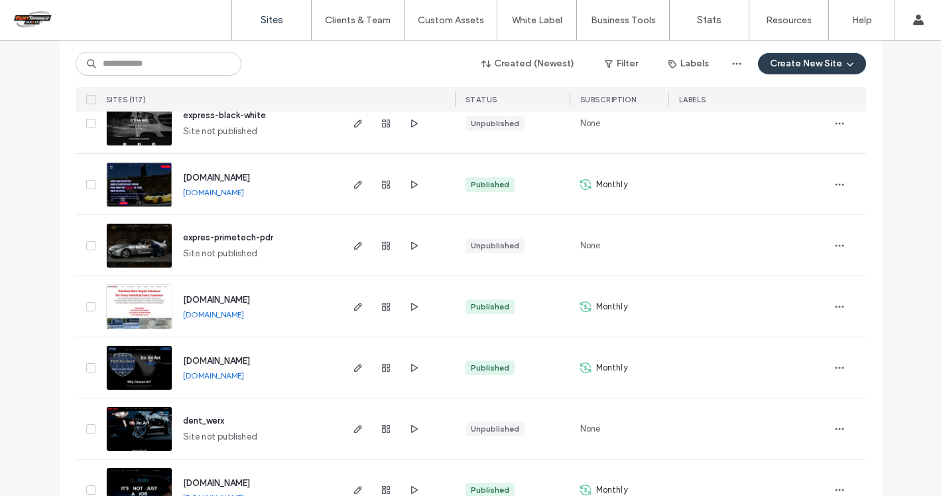
scroll to position [4402, 0]
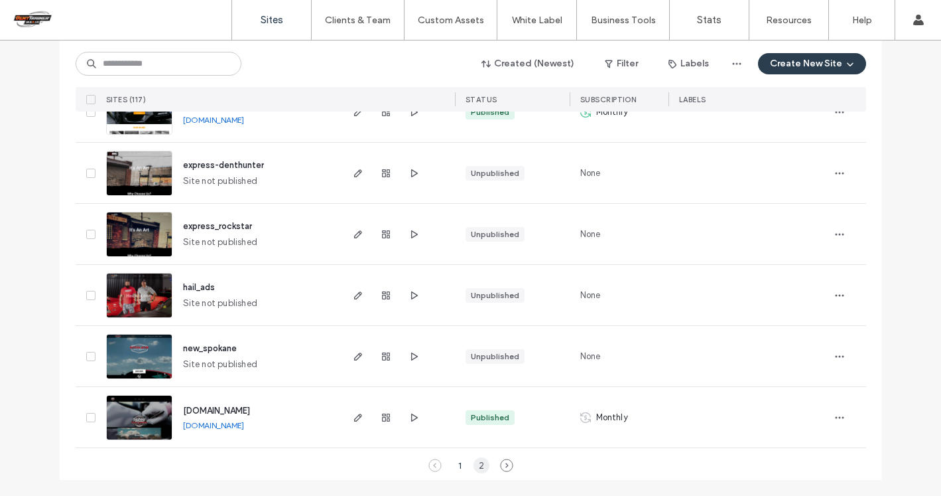
click at [476, 464] on div "2" at bounding box center [482, 465] width 16 height 16
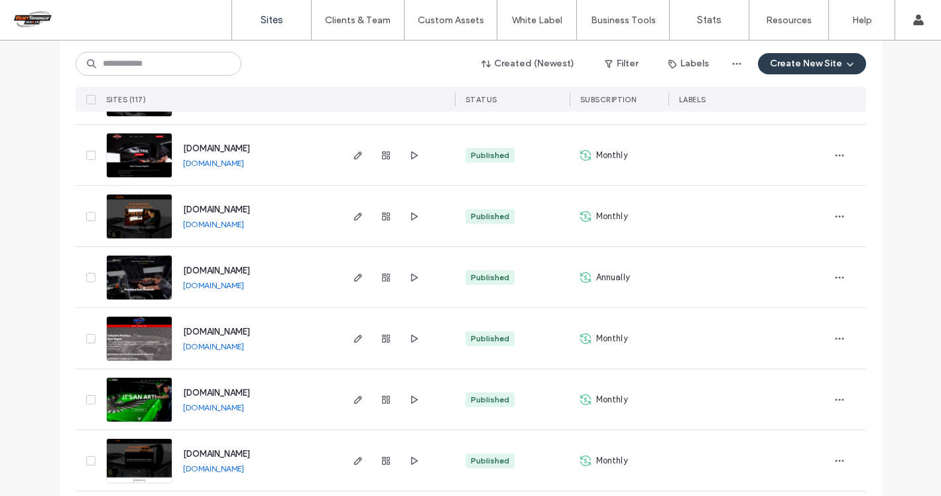
scroll to position [744, 0]
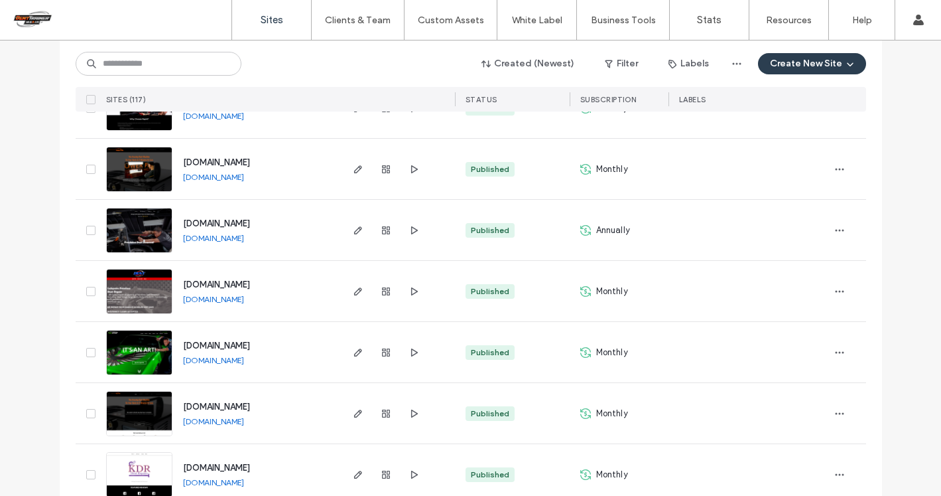
click at [250, 226] on span "[DOMAIN_NAME]" at bounding box center [216, 223] width 67 height 10
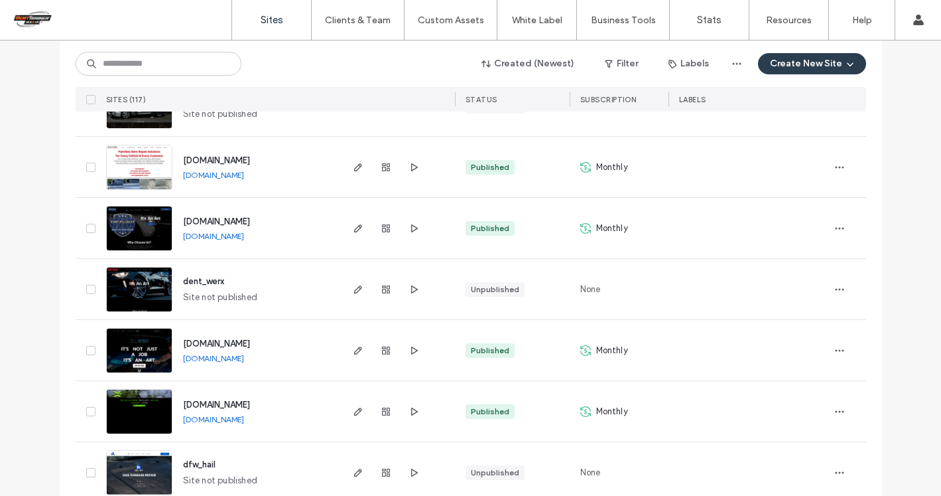
scroll to position [4402, 0]
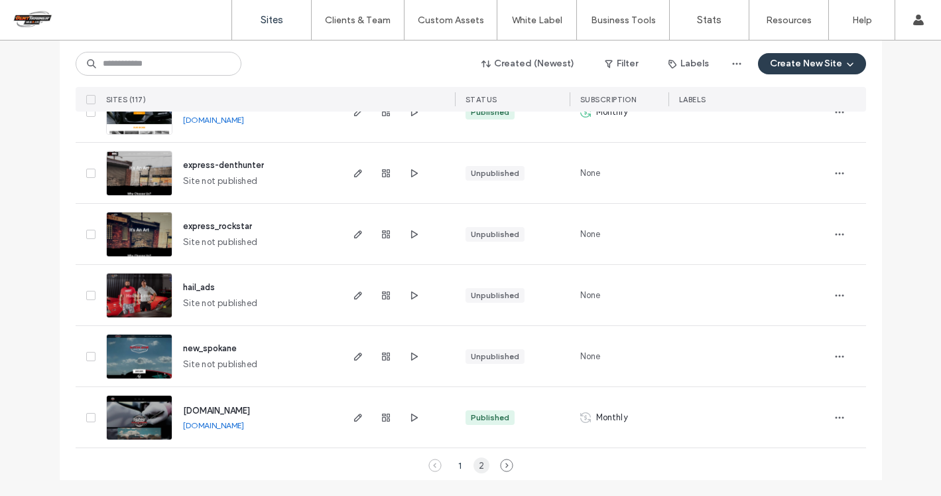
click at [476, 464] on div "2" at bounding box center [482, 465] width 16 height 16
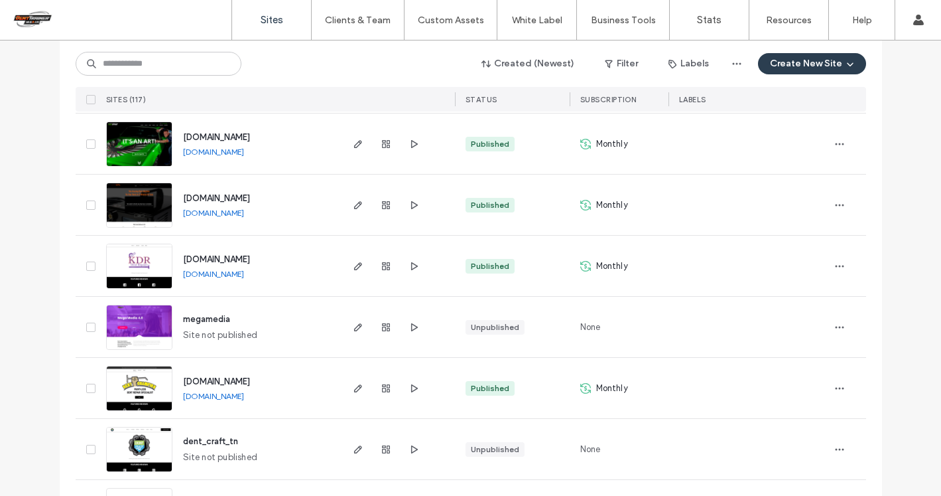
scroll to position [954, 0]
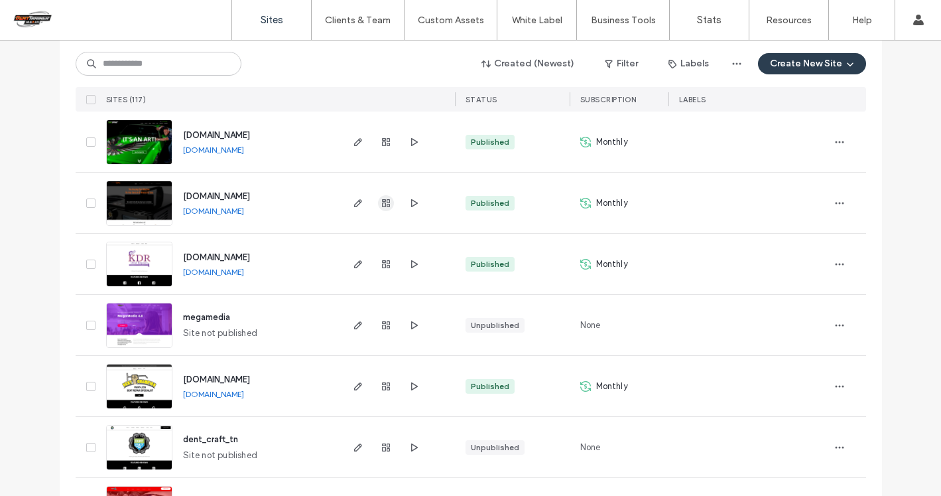
click at [381, 201] on icon "button" at bounding box center [386, 203] width 11 height 11
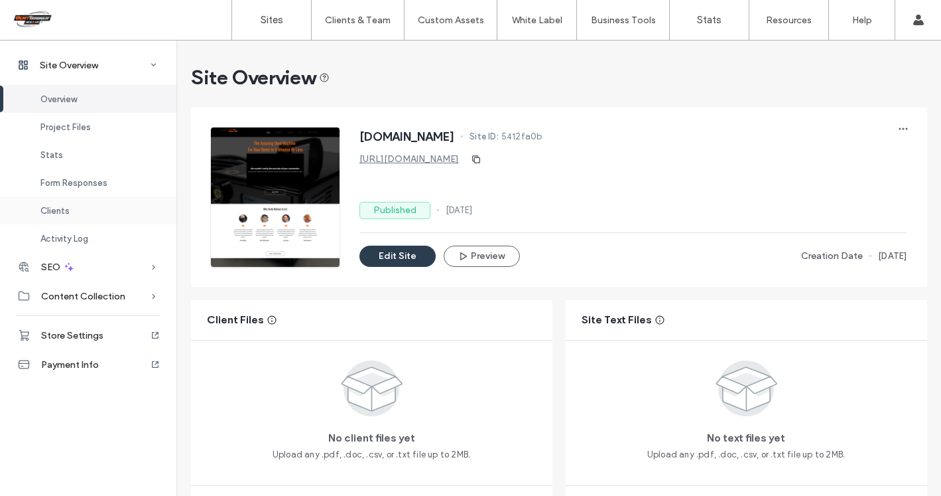
click at [78, 208] on div "Clients" at bounding box center [88, 210] width 176 height 28
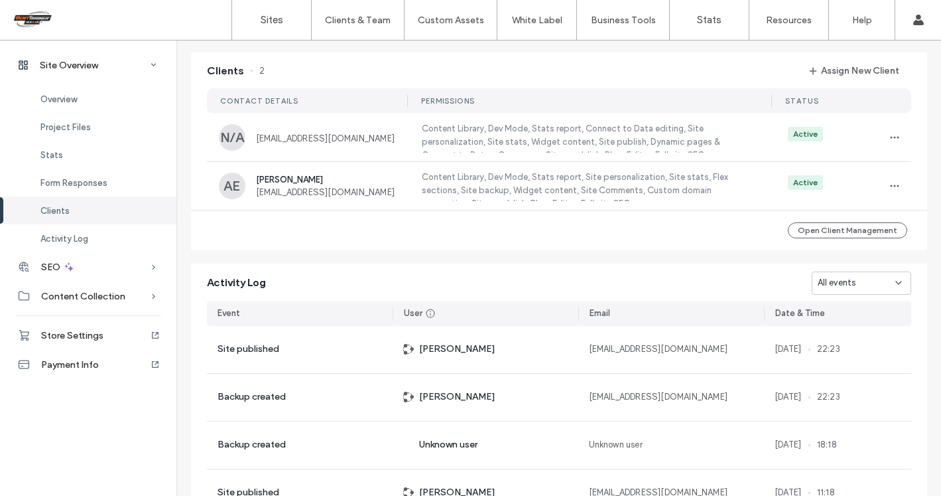
scroll to position [1077, 0]
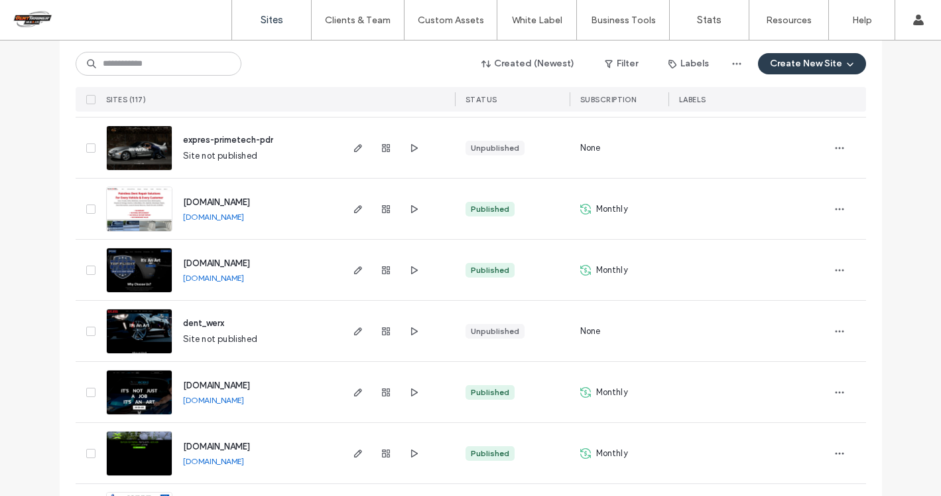
scroll to position [4402, 0]
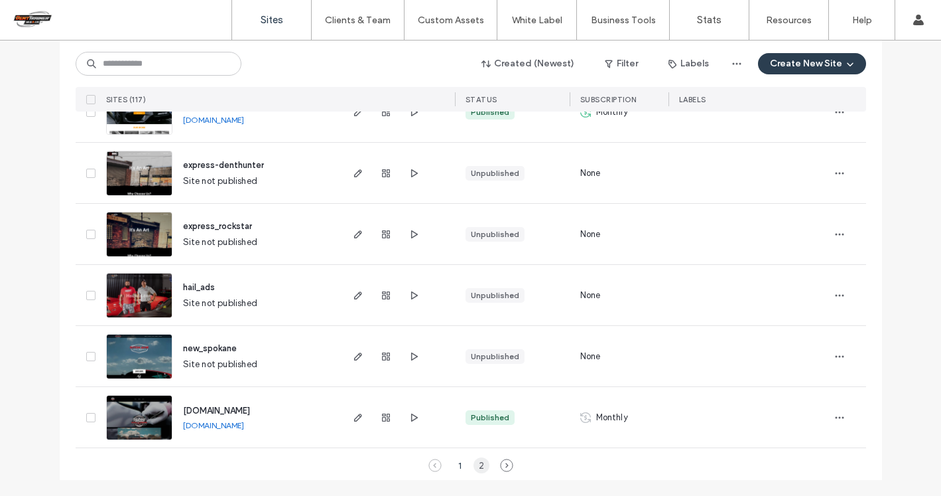
click at [475, 464] on div "2" at bounding box center [482, 465] width 16 height 16
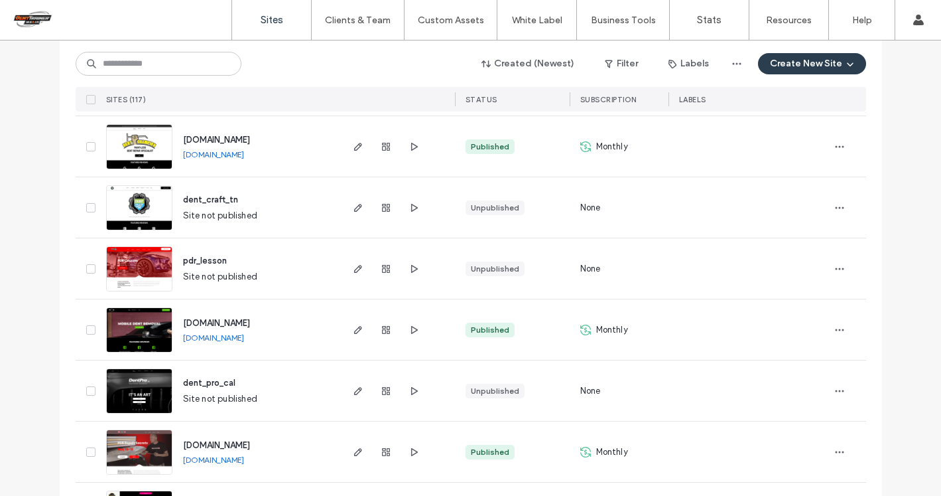
scroll to position [1204, 0]
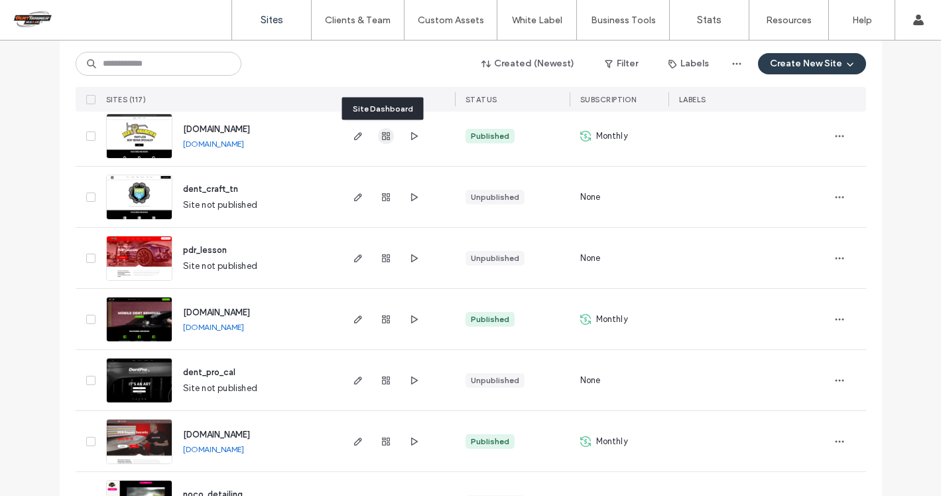
click at [383, 139] on use "button" at bounding box center [386, 136] width 8 height 8
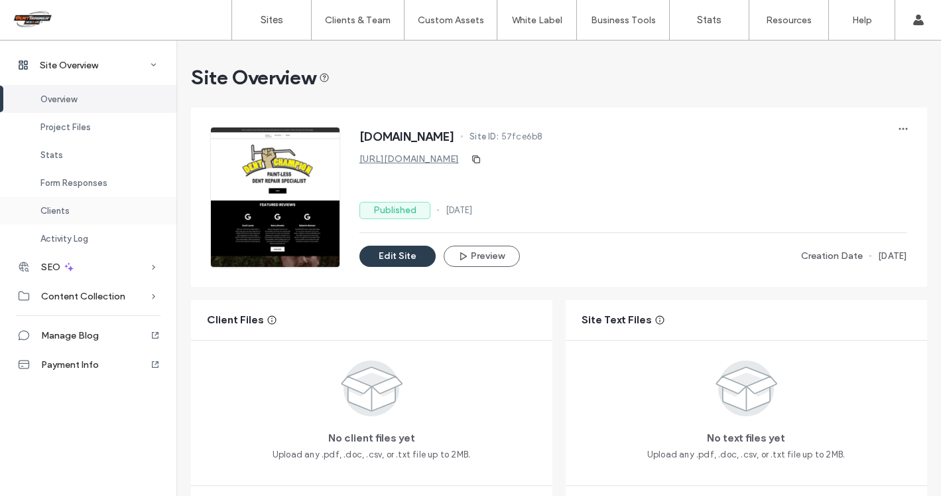
click at [72, 206] on div "Clients" at bounding box center [88, 210] width 176 height 28
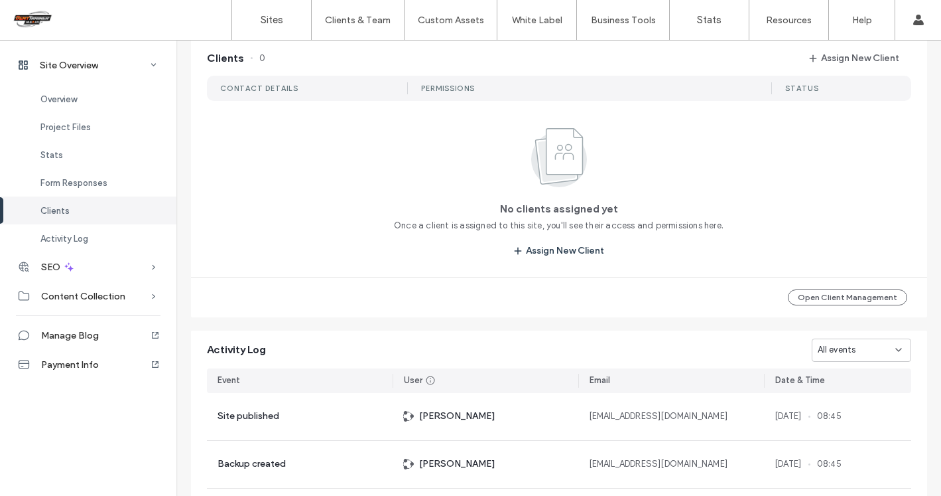
scroll to position [1205, 0]
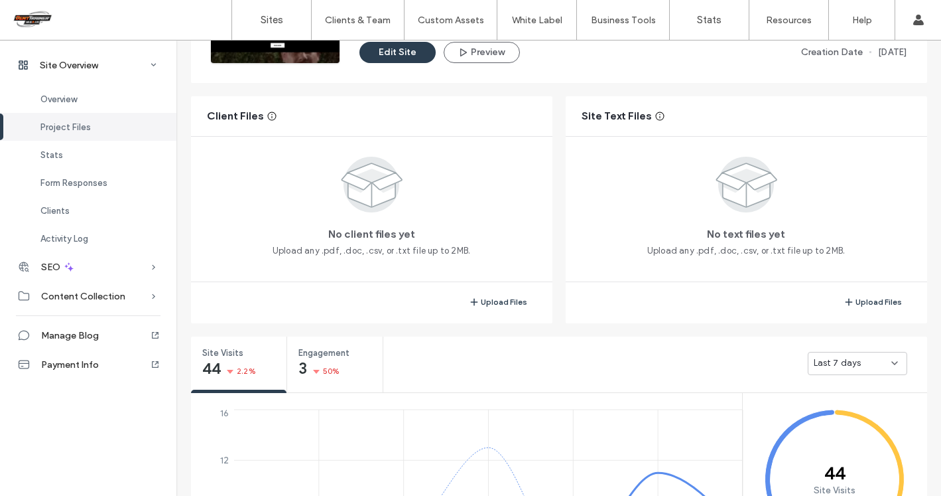
scroll to position [54, 0]
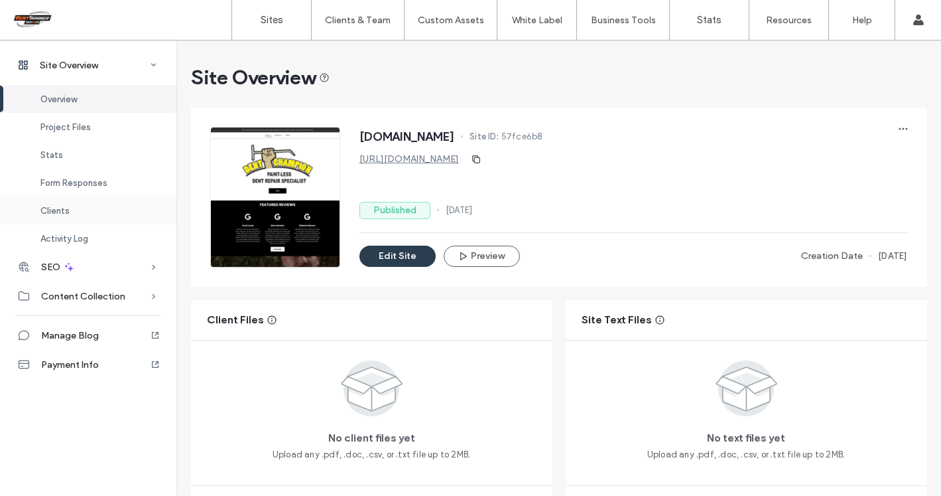
click at [61, 204] on div "Clients" at bounding box center [88, 210] width 176 height 28
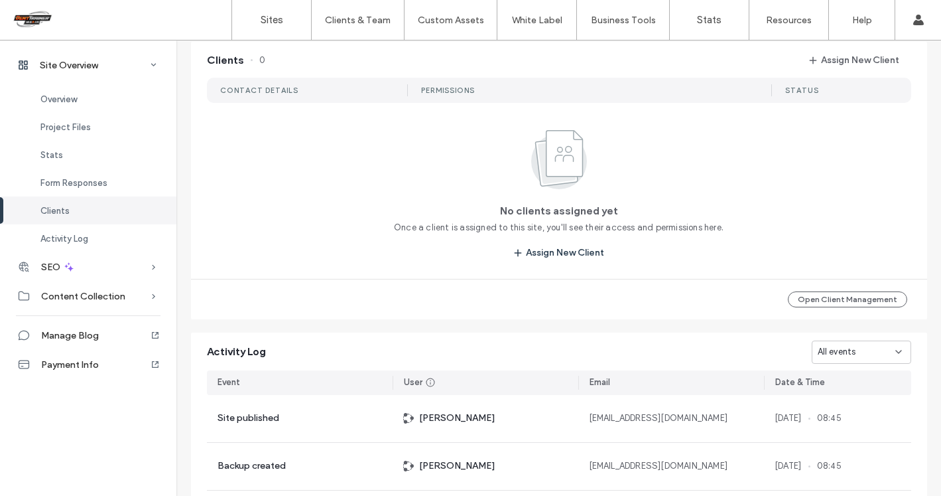
scroll to position [1212, 0]
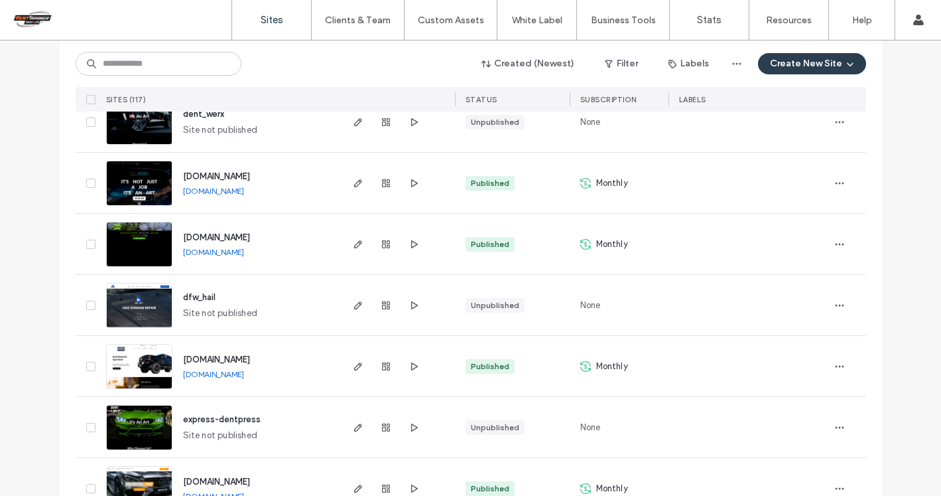
scroll to position [4402, 0]
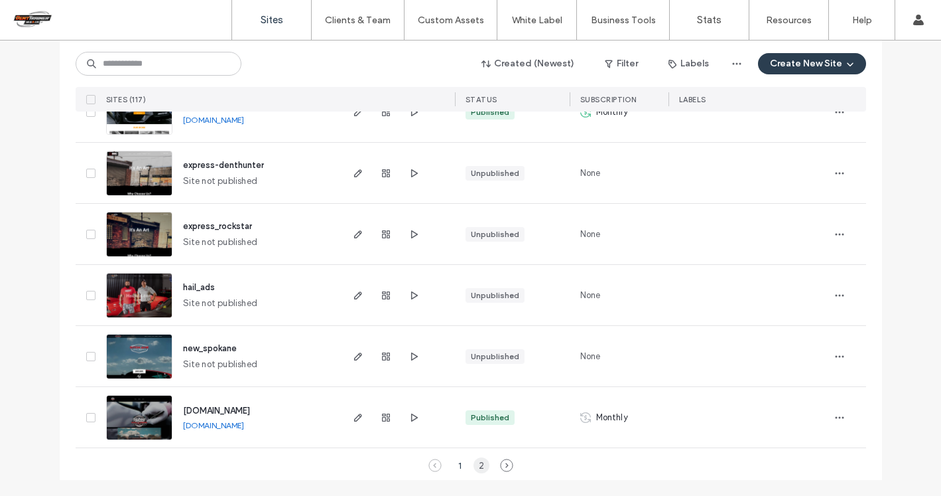
click at [474, 468] on div "2" at bounding box center [482, 465] width 16 height 16
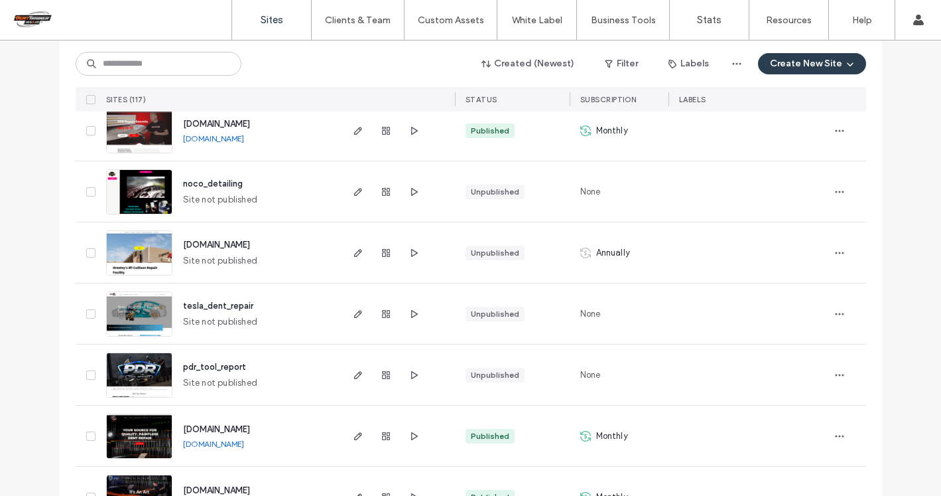
scroll to position [1516, 0]
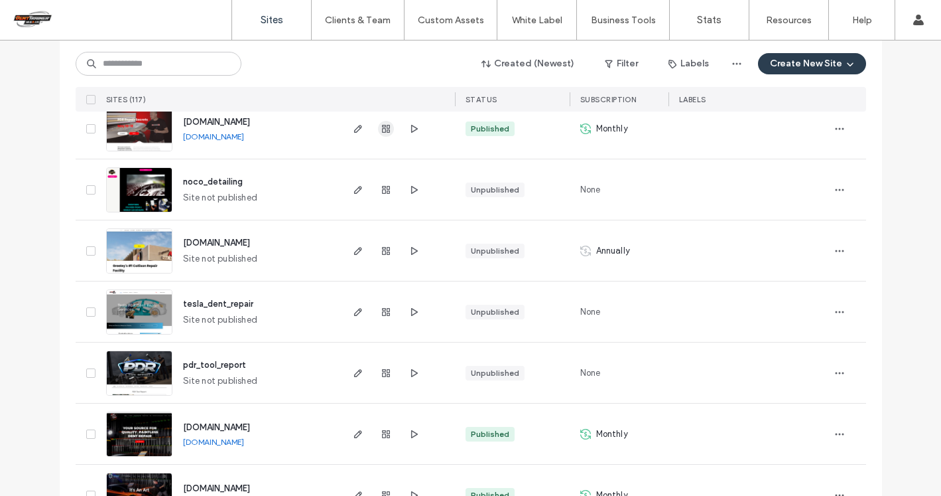
click at [381, 127] on icon "button" at bounding box center [386, 128] width 11 height 11
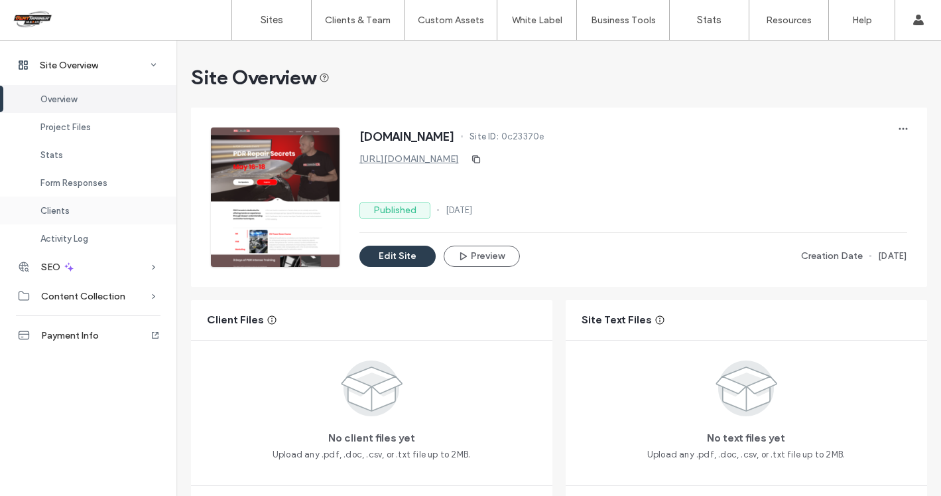
click at [57, 212] on span "Clients" at bounding box center [54, 211] width 29 height 10
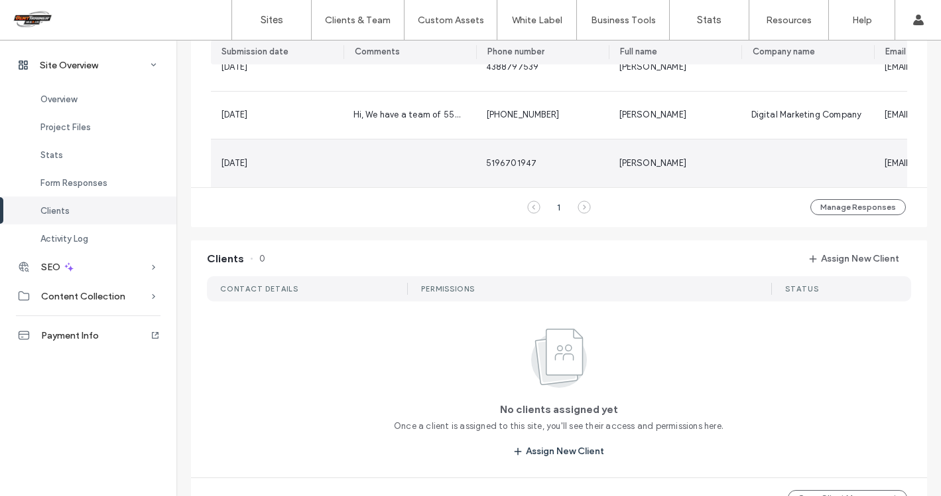
scroll to position [0, 1]
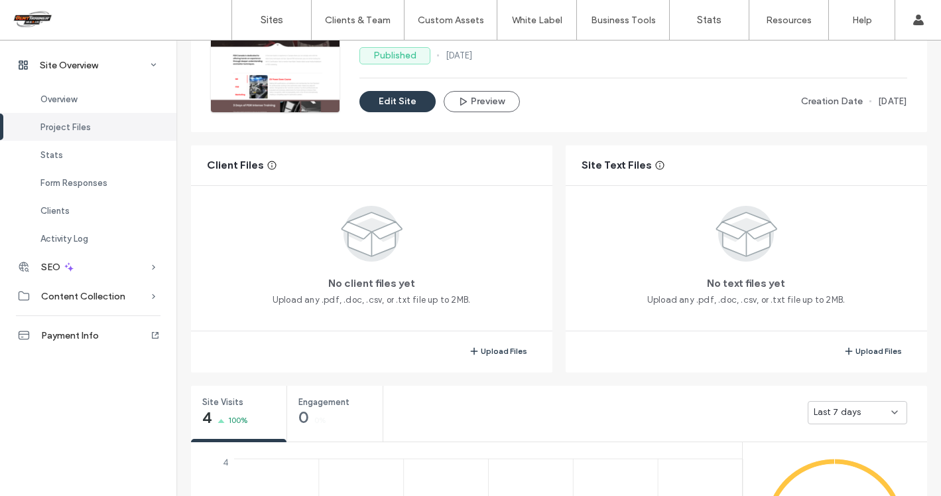
scroll to position [143, 0]
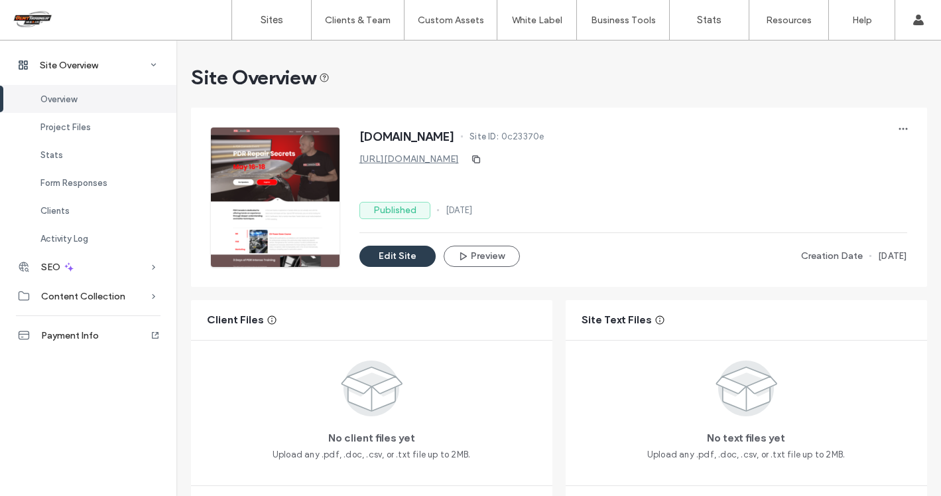
click at [432, 157] on link "https://www.pdrrepairsecrets.ca" at bounding box center [410, 158] width 100 height 11
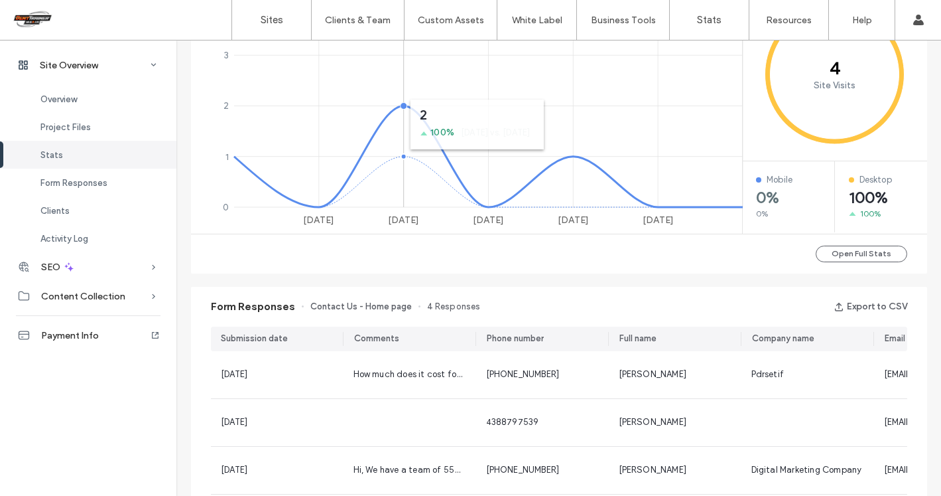
scroll to position [610, 0]
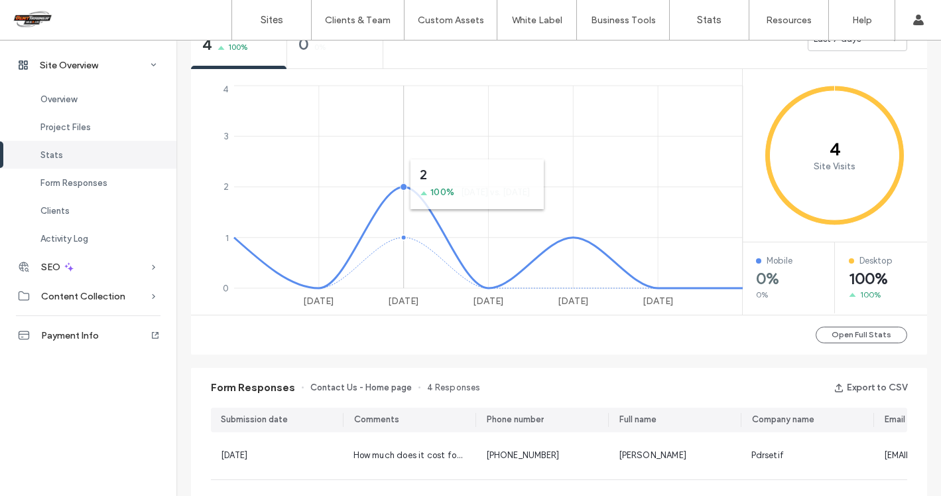
scroll to position [69, 0]
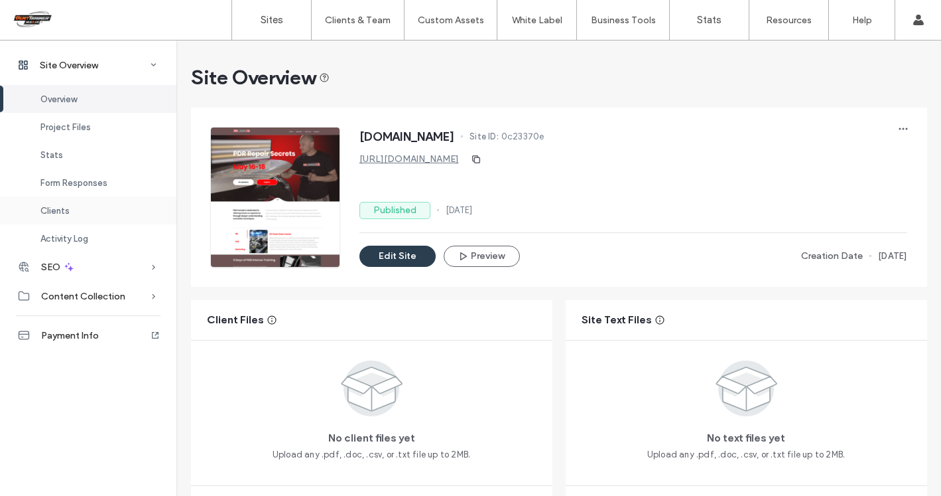
click at [70, 210] on div "Clients" at bounding box center [88, 210] width 176 height 28
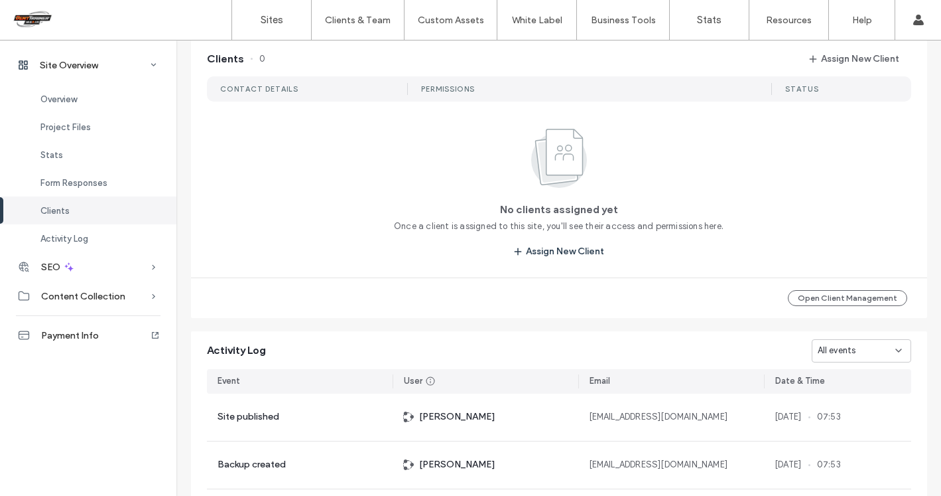
scroll to position [1164, 0]
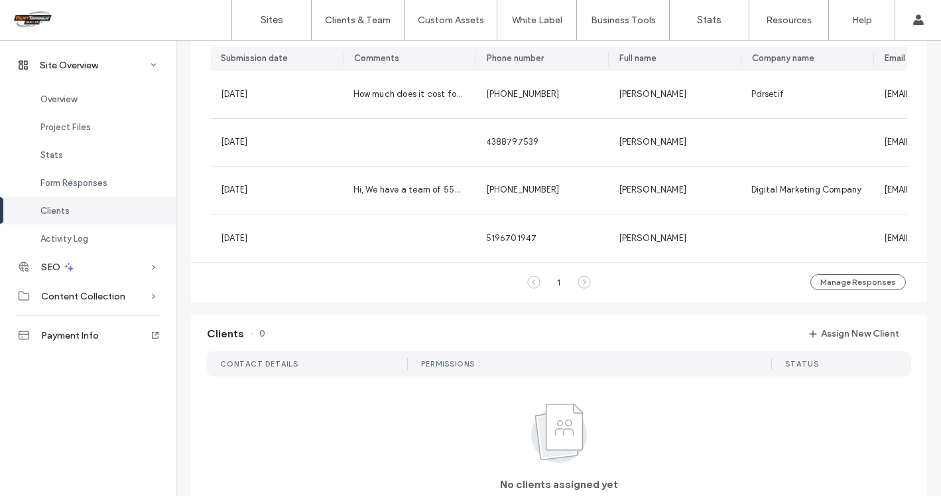
scroll to position [334, 0]
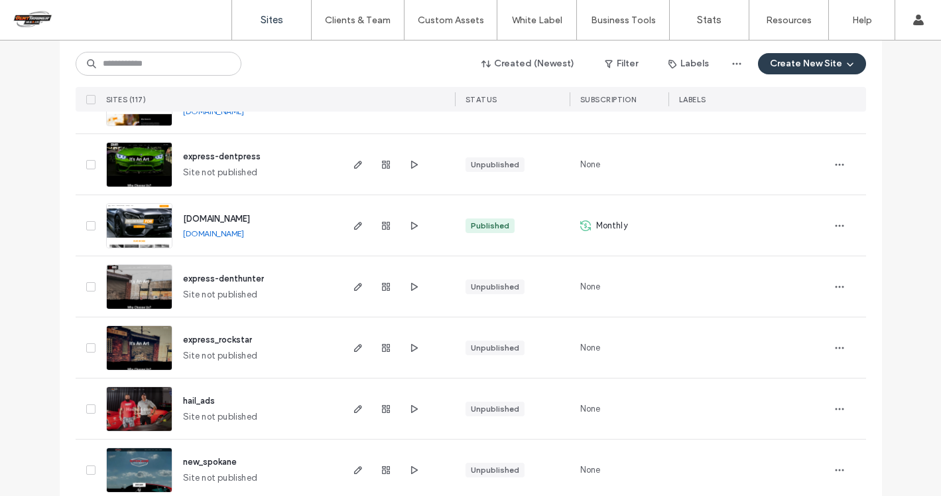
scroll to position [4402, 0]
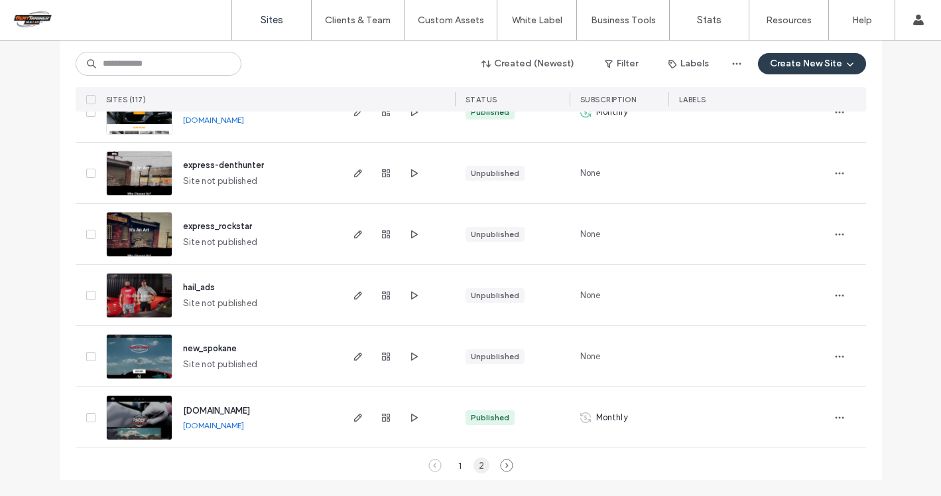
click at [474, 464] on div "2" at bounding box center [482, 465] width 16 height 16
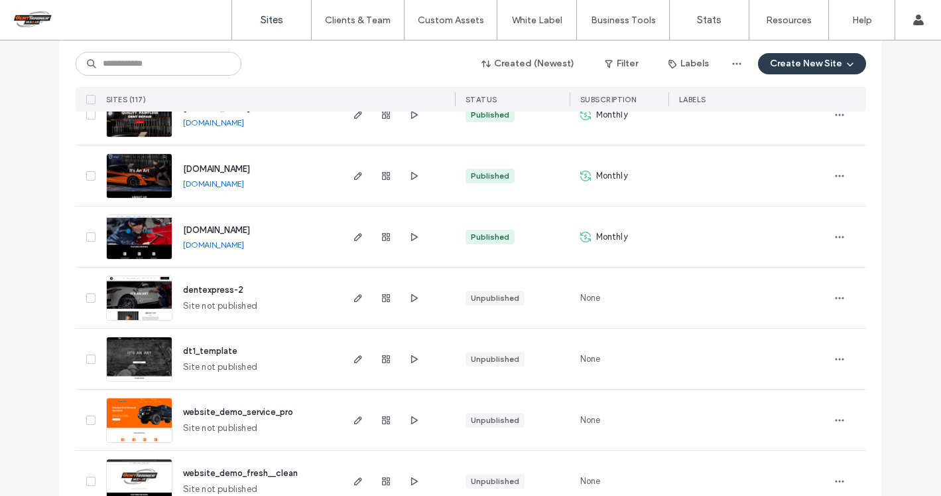
scroll to position [1837, 0]
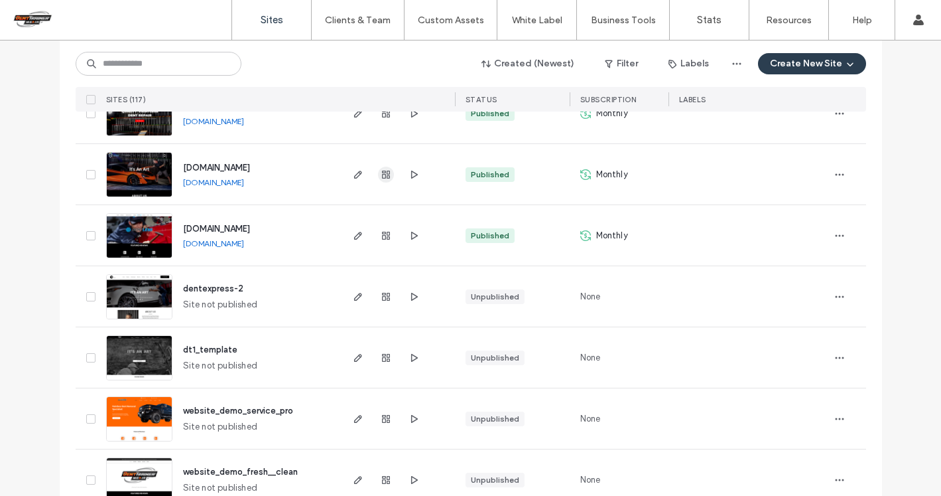
click at [381, 171] on icon "button" at bounding box center [386, 174] width 11 height 11
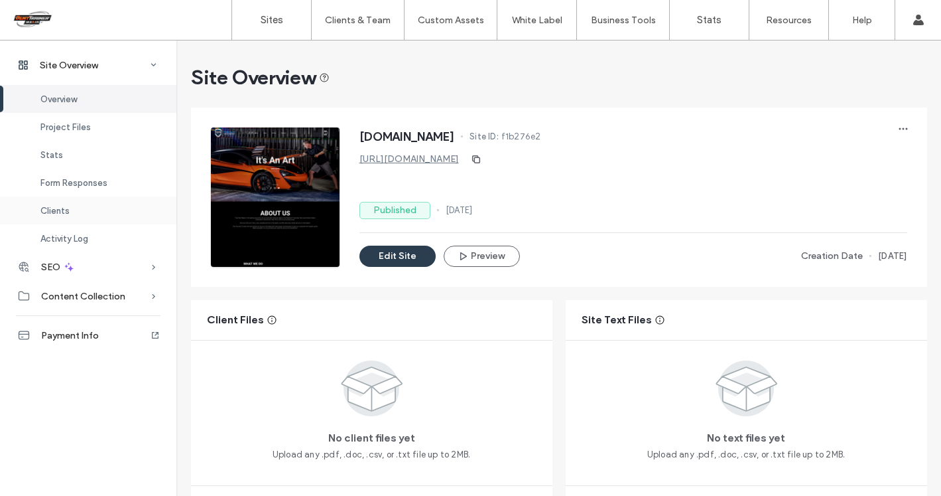
click at [62, 211] on span "Clients" at bounding box center [54, 211] width 29 height 10
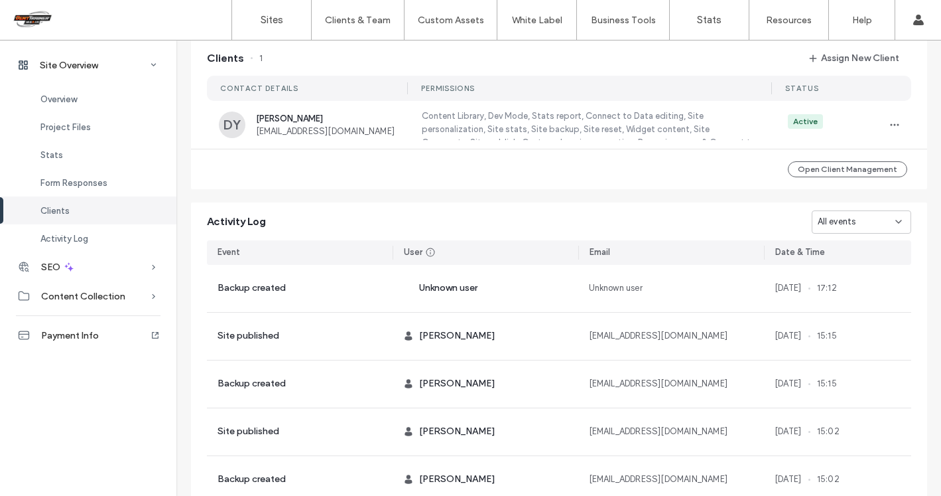
scroll to position [1164, 0]
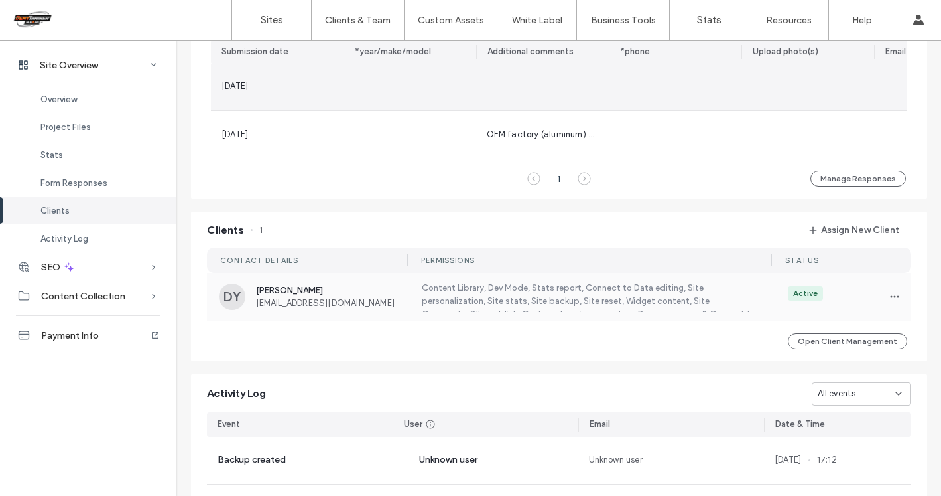
scroll to position [1051, 0]
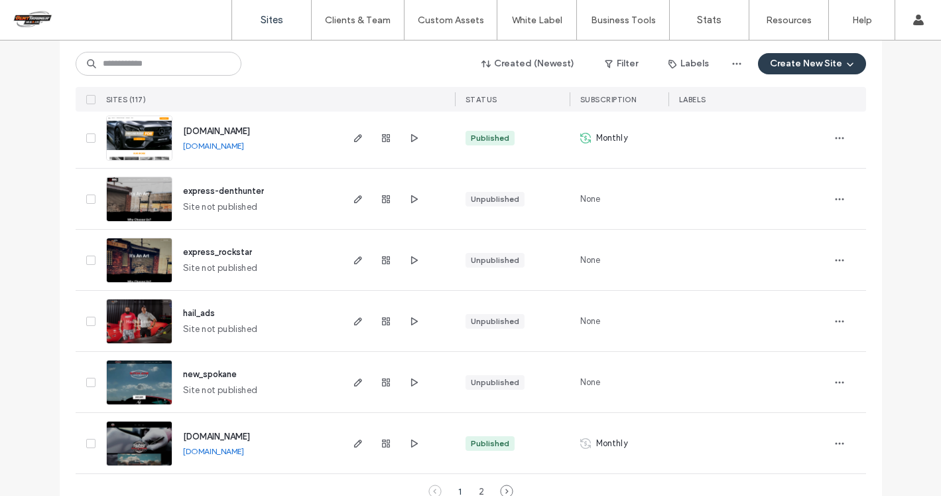
scroll to position [4402, 0]
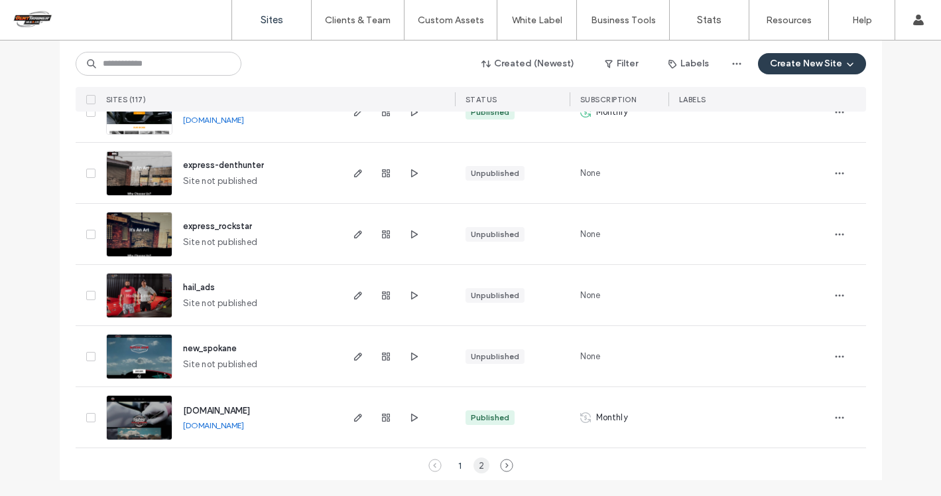
click at [478, 467] on div "2" at bounding box center [482, 465] width 16 height 16
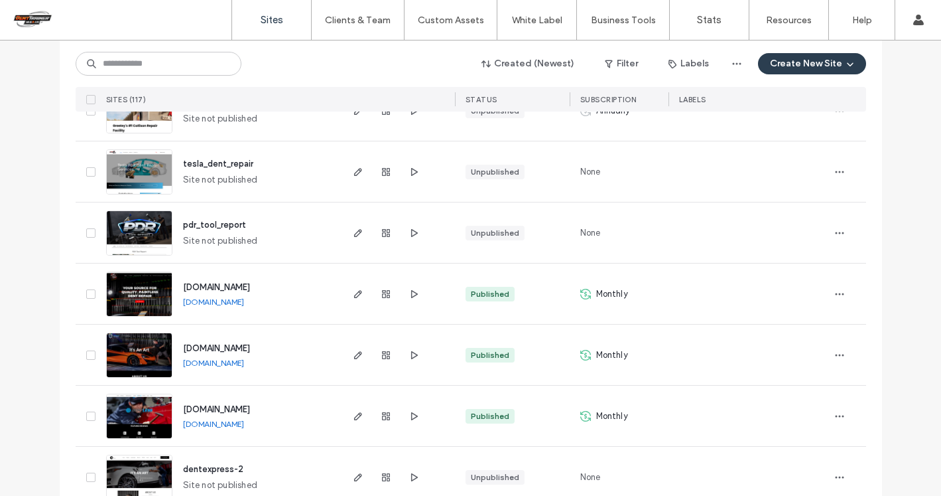
scroll to position [1525, 0]
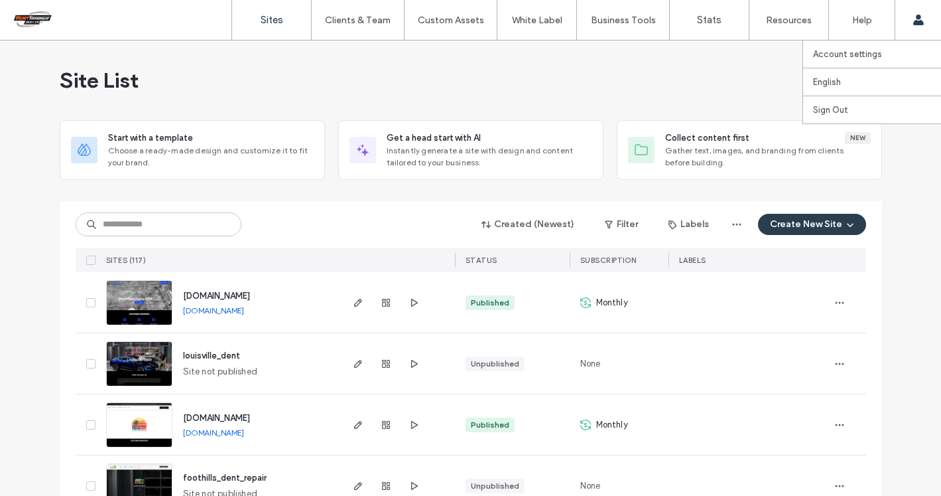
click at [915, 17] on icon at bounding box center [918, 20] width 11 height 11
click at [827, 113] on label "Sign Out" at bounding box center [830, 110] width 35 height 10
